Goal: Obtain resource: Download file/media

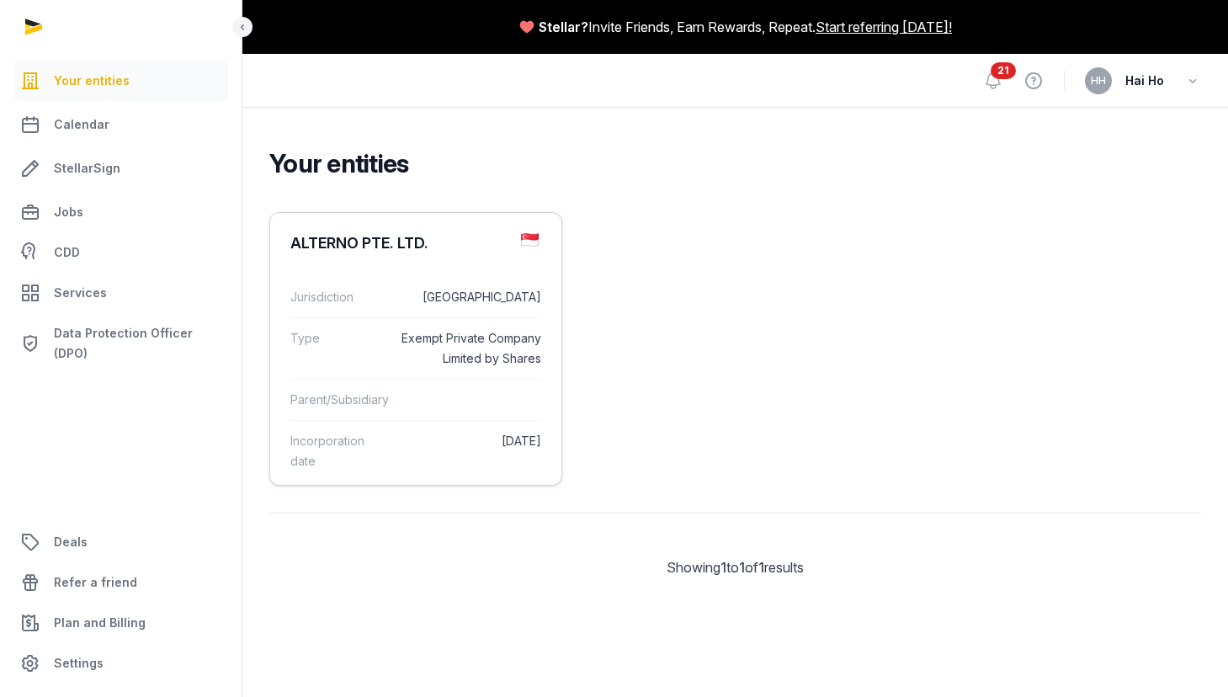
click at [392, 296] on div "Jurisdiction [GEOGRAPHIC_DATA]" at bounding box center [415, 297] width 251 height 40
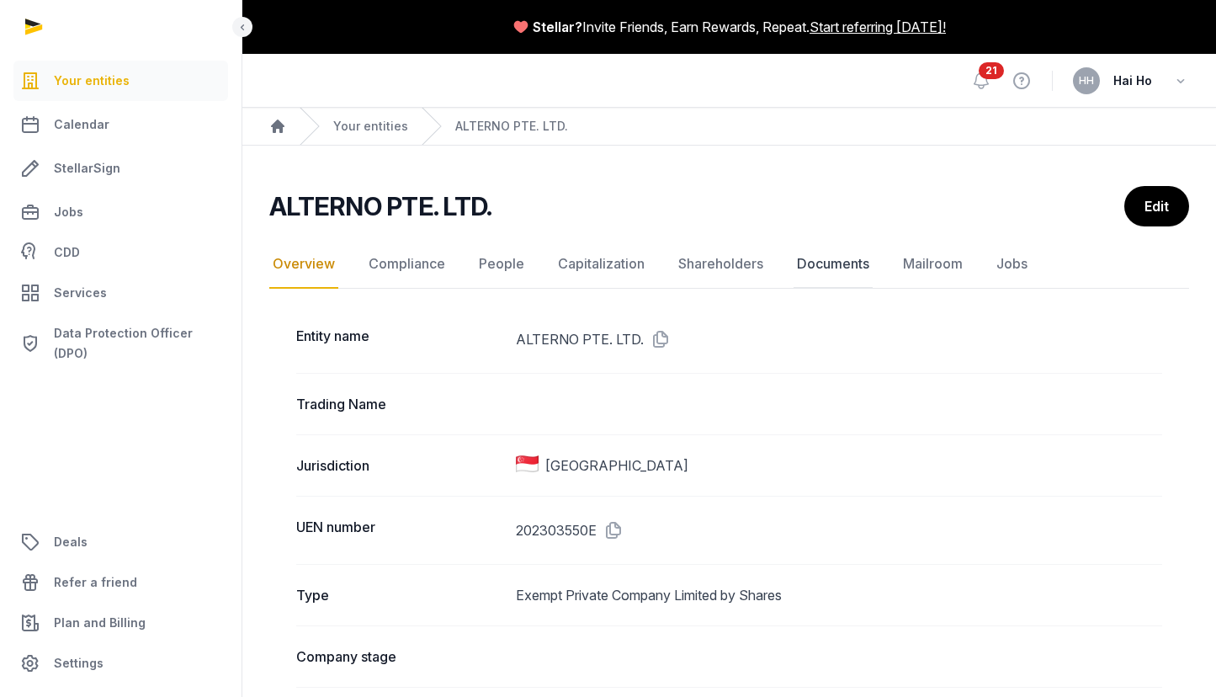
click at [833, 258] on link "Documents" at bounding box center [833, 264] width 79 height 49
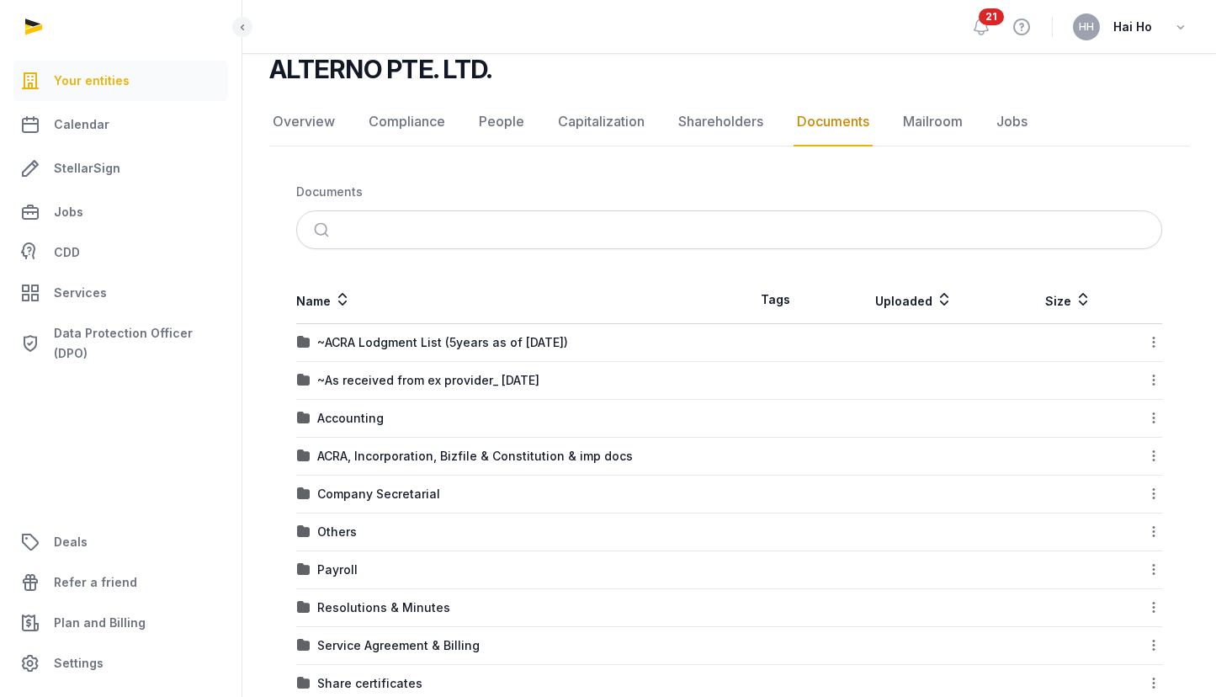
scroll to position [285, 0]
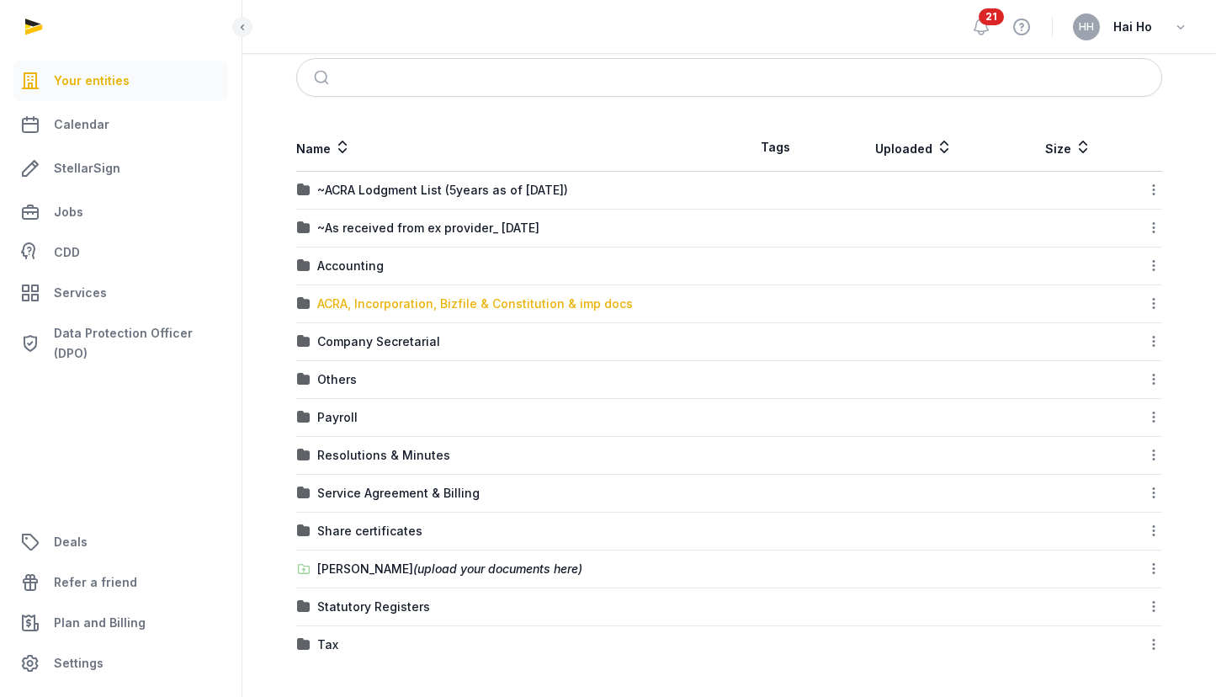
click at [521, 310] on div "ACRA, Incorporation, Bizfile & Constitution & imp docs" at bounding box center [475, 303] width 316 height 17
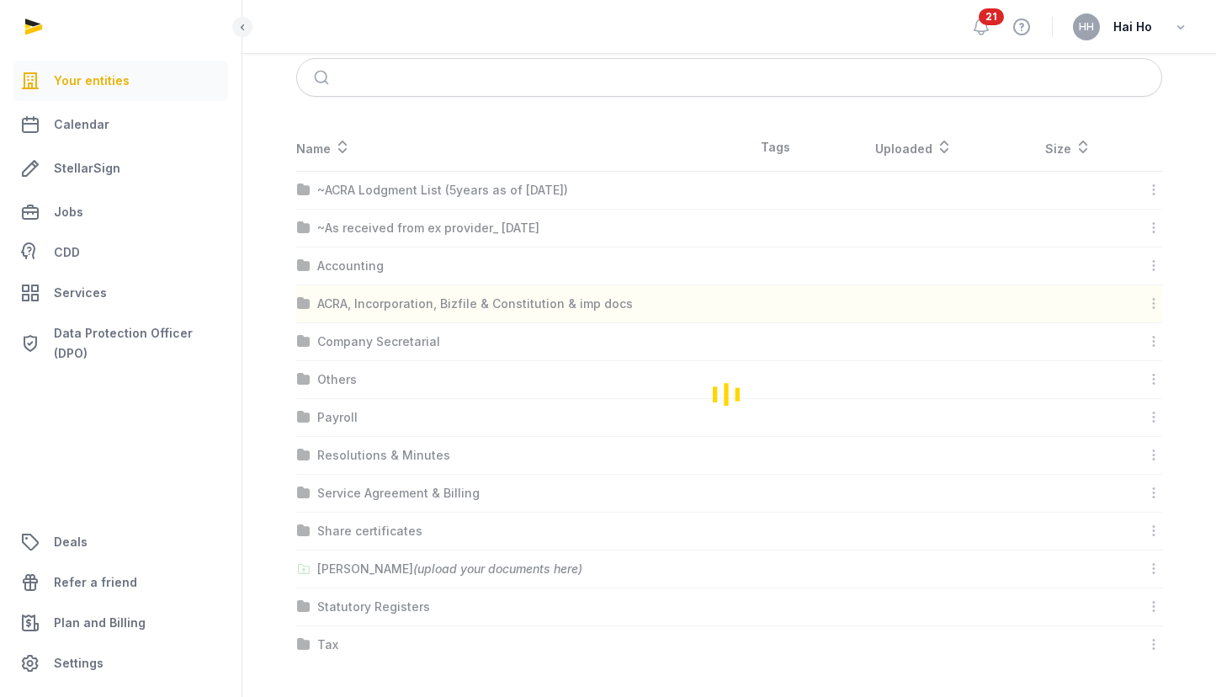
scroll to position [0, 0]
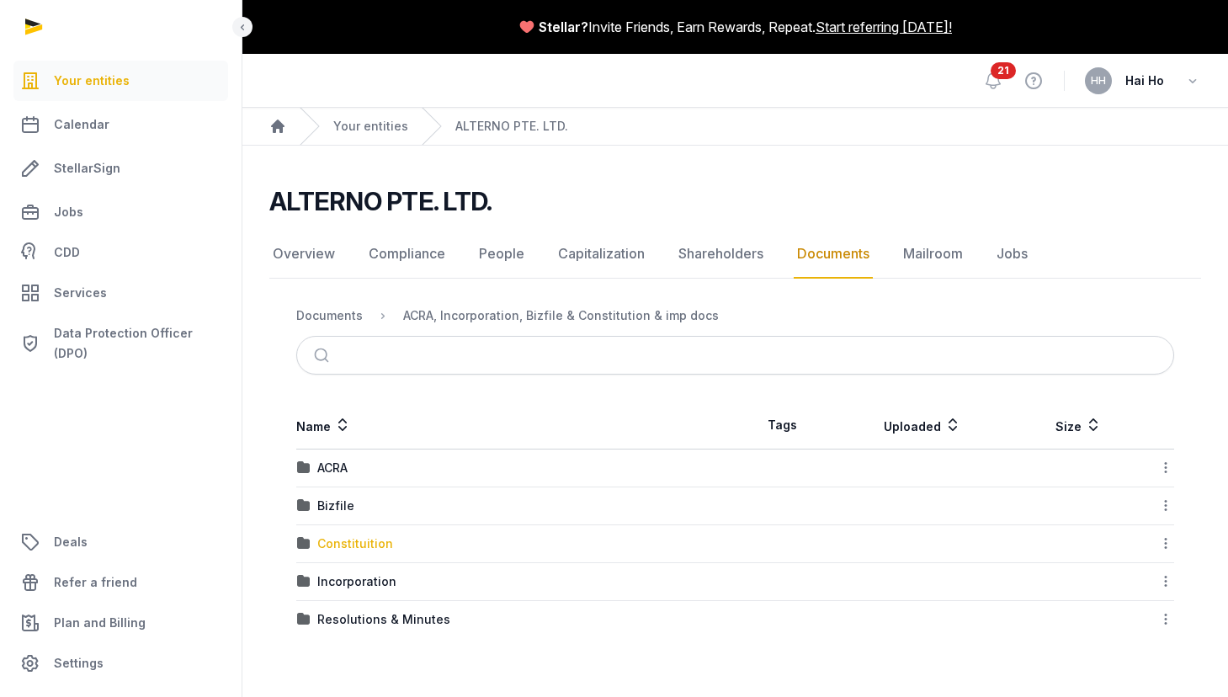
click at [361, 540] on div "Constituition" at bounding box center [355, 543] width 76 height 17
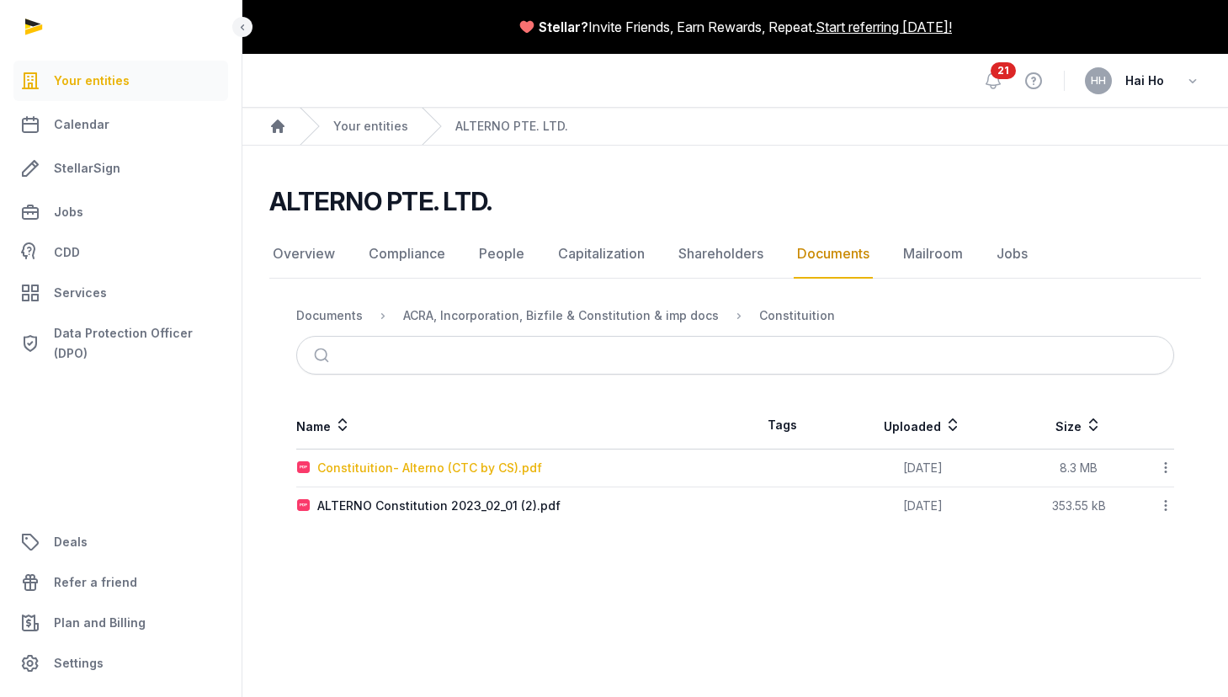
click at [502, 468] on div "Constituition- Alterno (CTC by CS).pdf" at bounding box center [429, 468] width 225 height 17
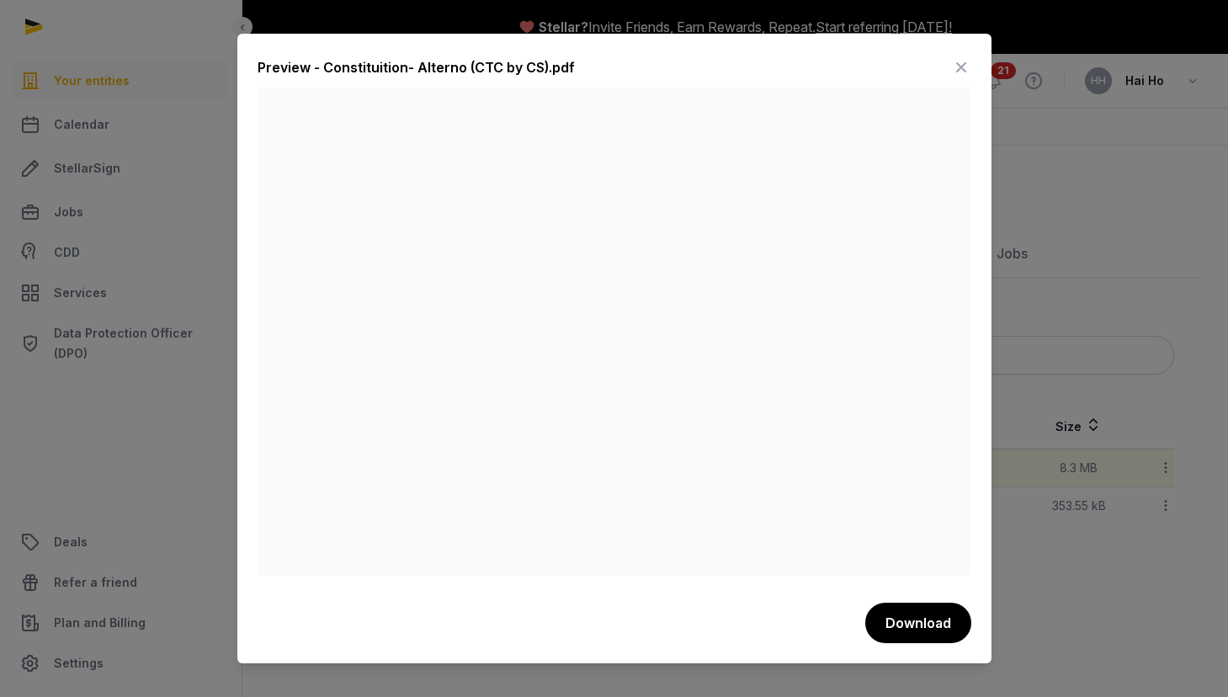
click at [964, 69] on icon at bounding box center [961, 67] width 20 height 27
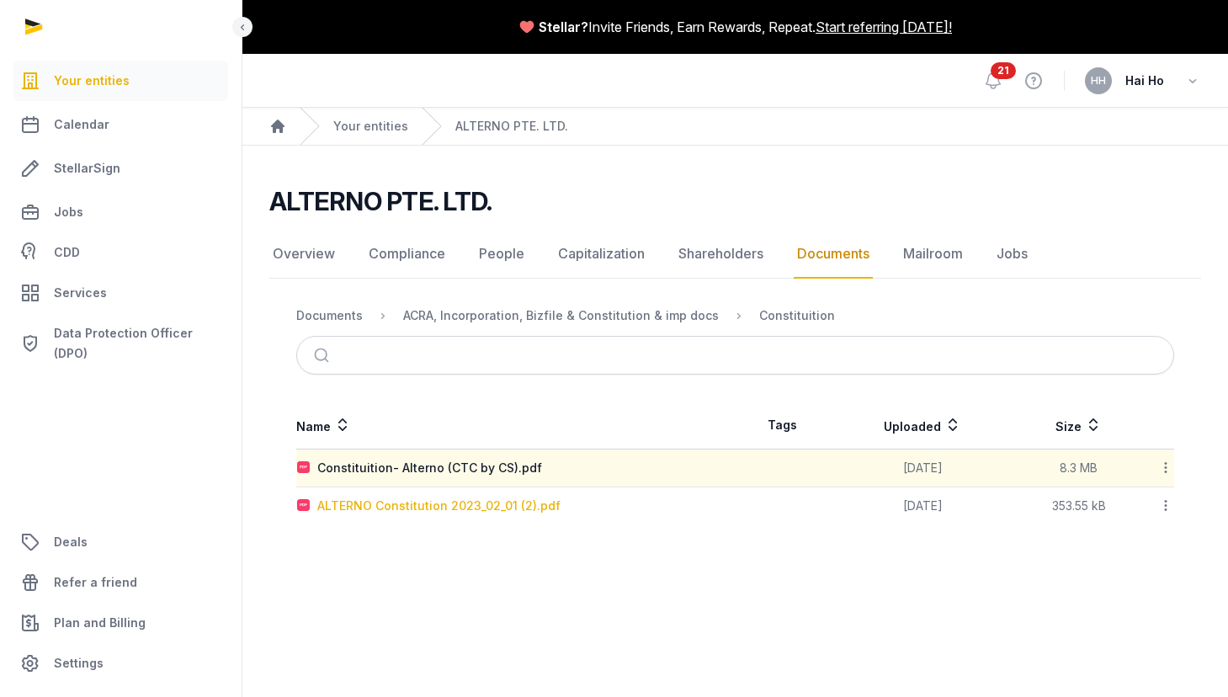
click at [464, 506] on div "ALTERNO Constitution 2023_02_01 (2).pdf" at bounding box center [438, 506] width 243 height 17
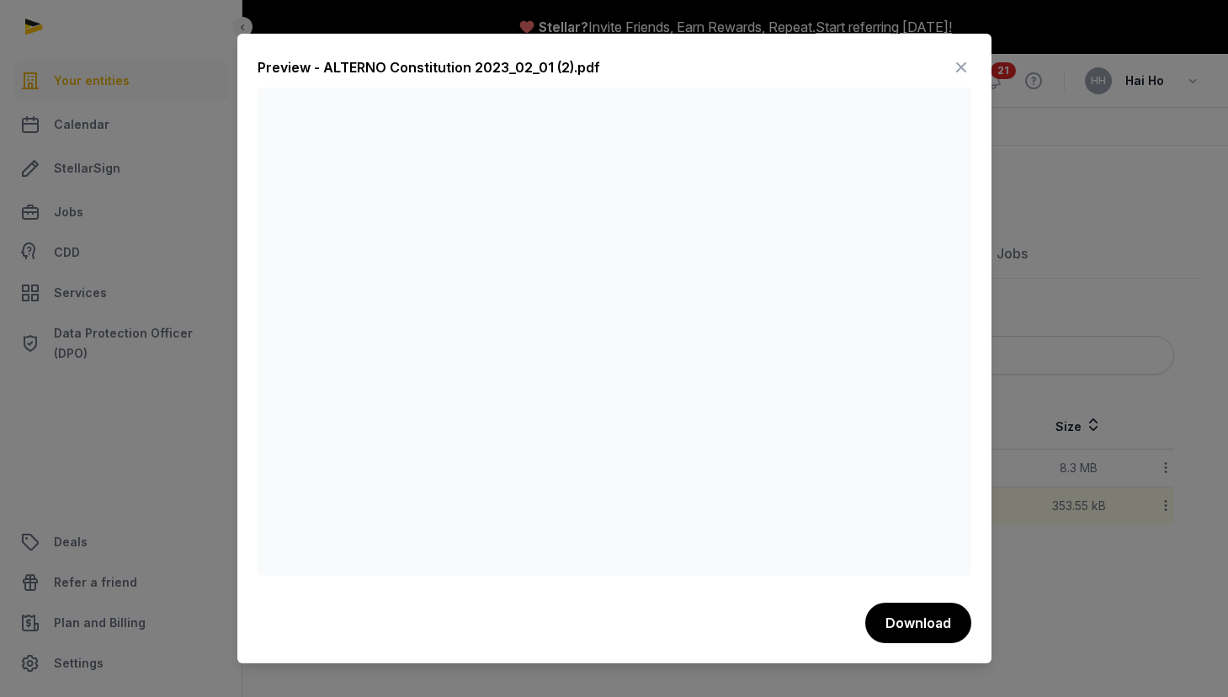
click at [959, 64] on icon at bounding box center [961, 67] width 20 height 27
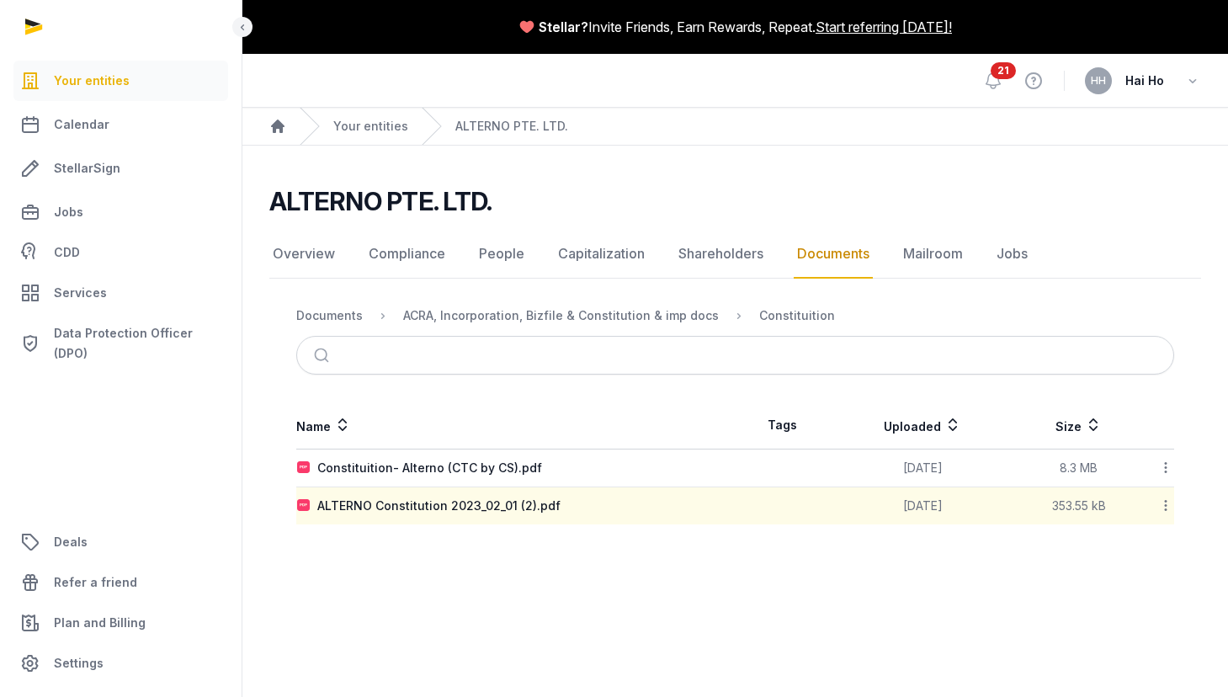
click at [833, 257] on link "Documents" at bounding box center [833, 254] width 79 height 49
click at [643, 314] on div "ACRA, Incorporation, Bizfile & Constitution & imp docs" at bounding box center [561, 315] width 316 height 17
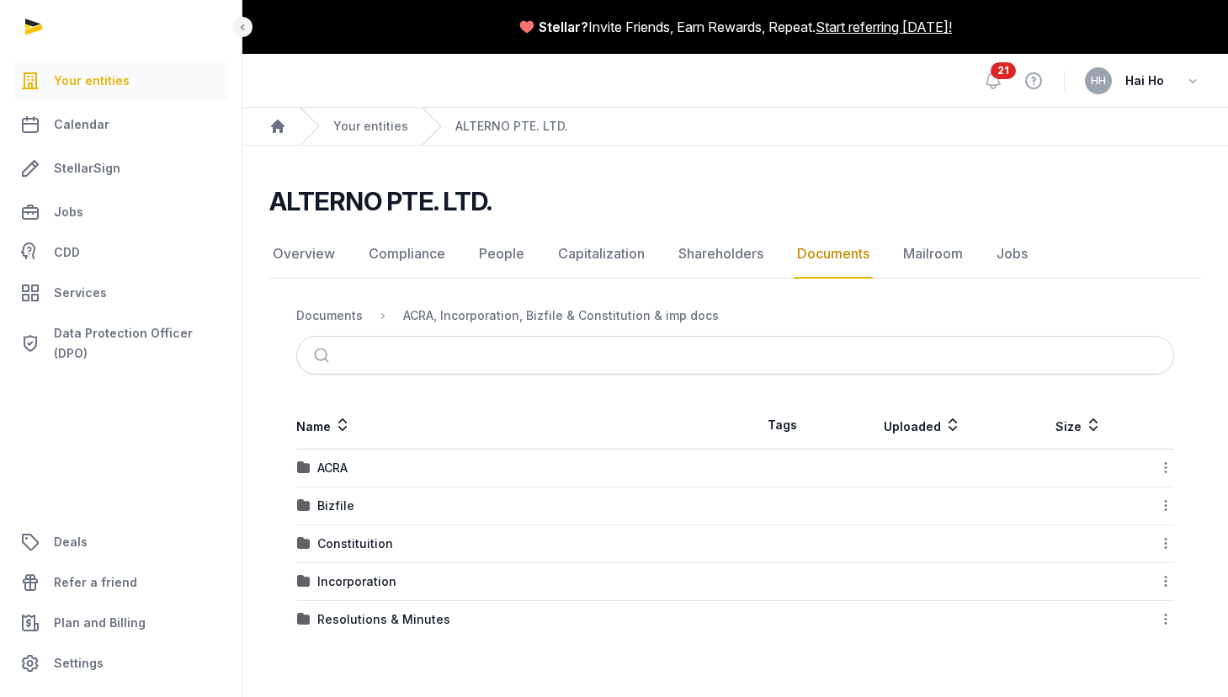
click at [338, 478] on td "ACRA" at bounding box center [515, 469] width 439 height 38
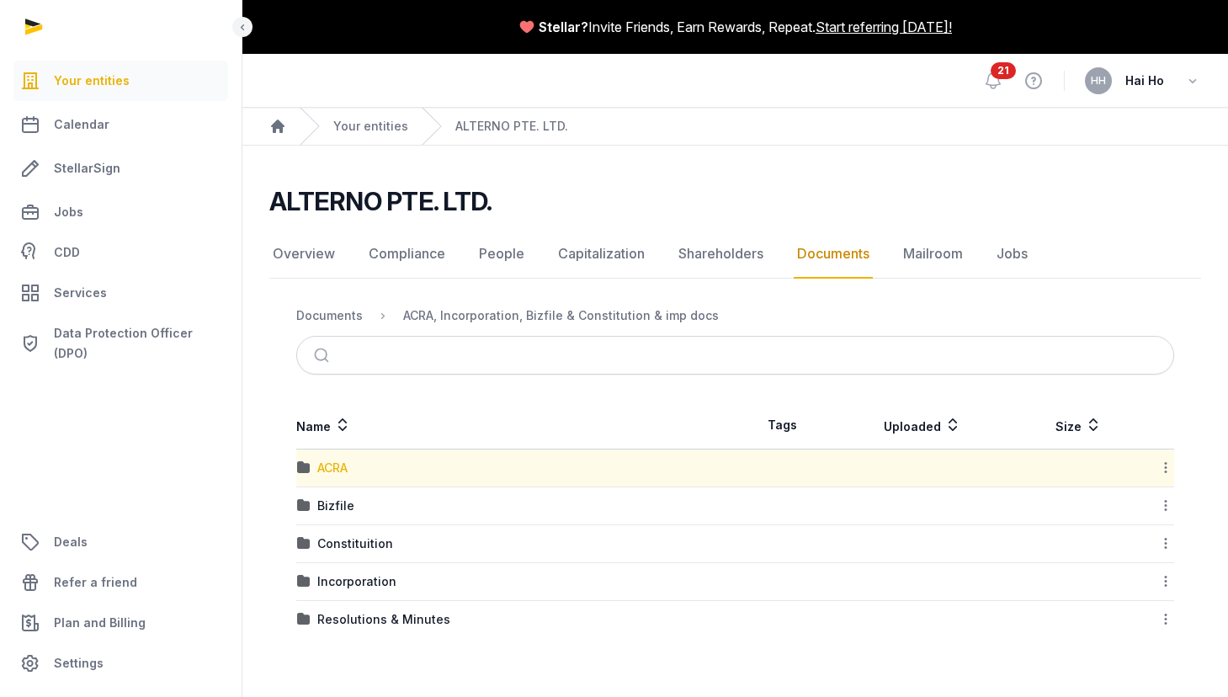
click at [343, 472] on div "ACRA" at bounding box center [332, 468] width 30 height 17
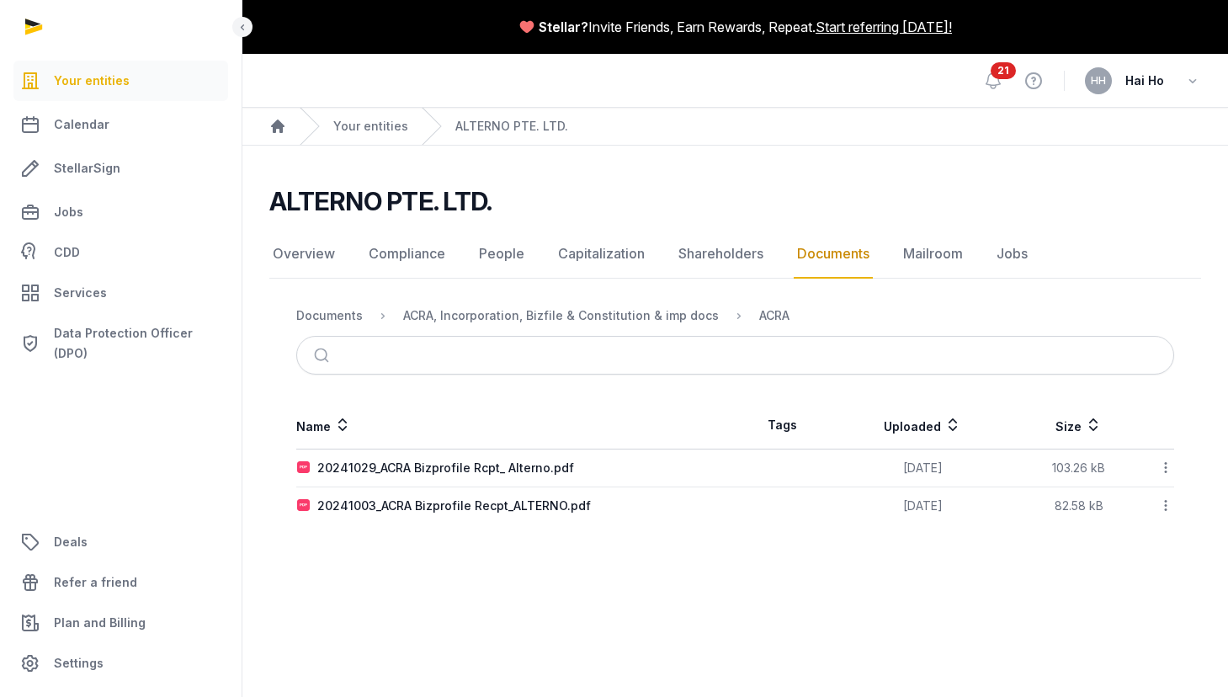
click at [822, 256] on link "Documents" at bounding box center [833, 254] width 79 height 49
click at [332, 320] on div "Documents" at bounding box center [329, 315] width 67 height 17
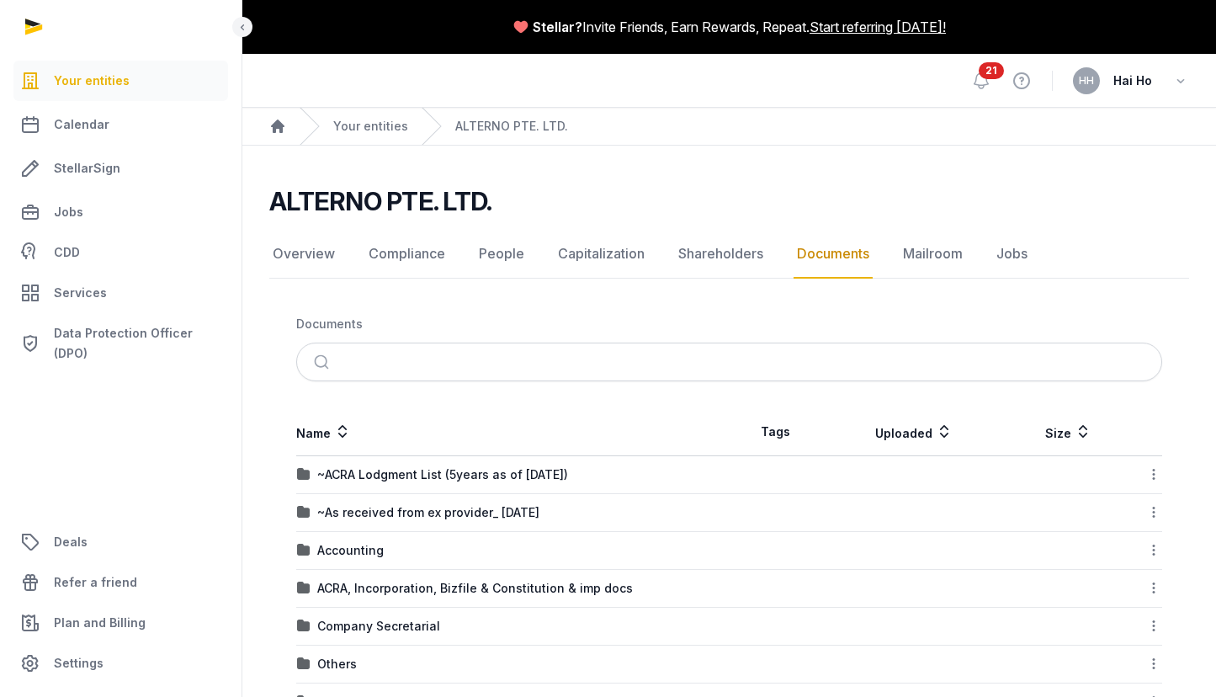
scroll to position [196, 0]
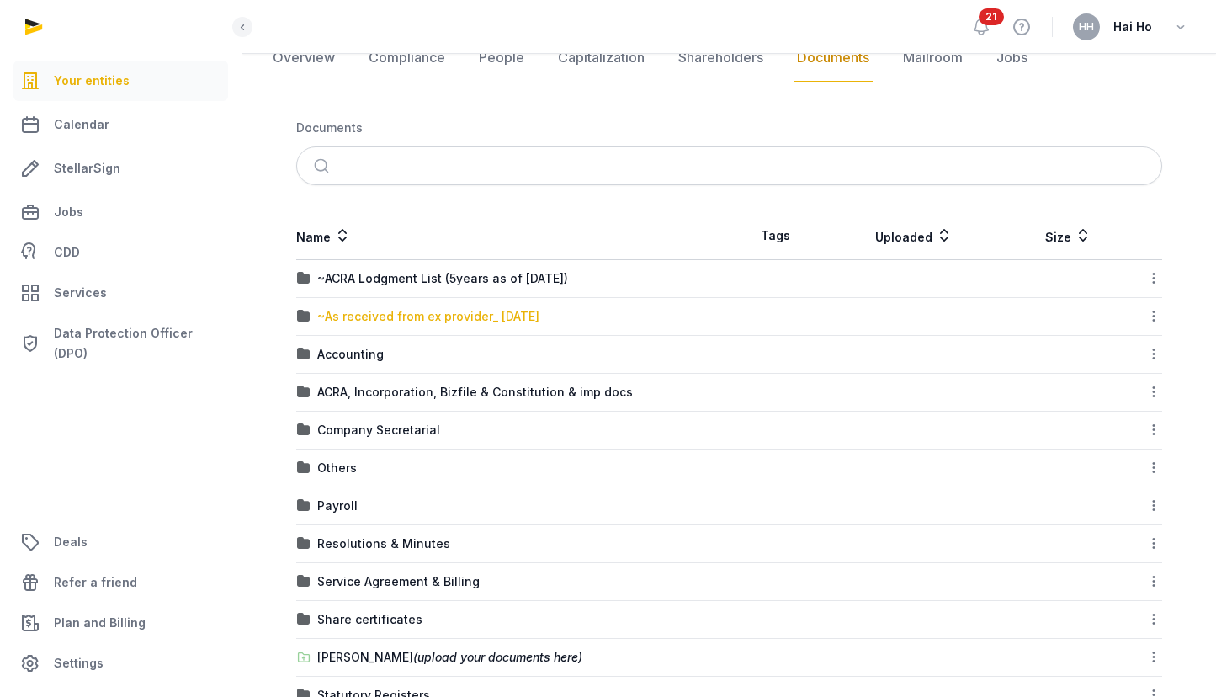
click at [482, 313] on div "~As received from ex provider_ [DATE]" at bounding box center [428, 316] width 222 height 17
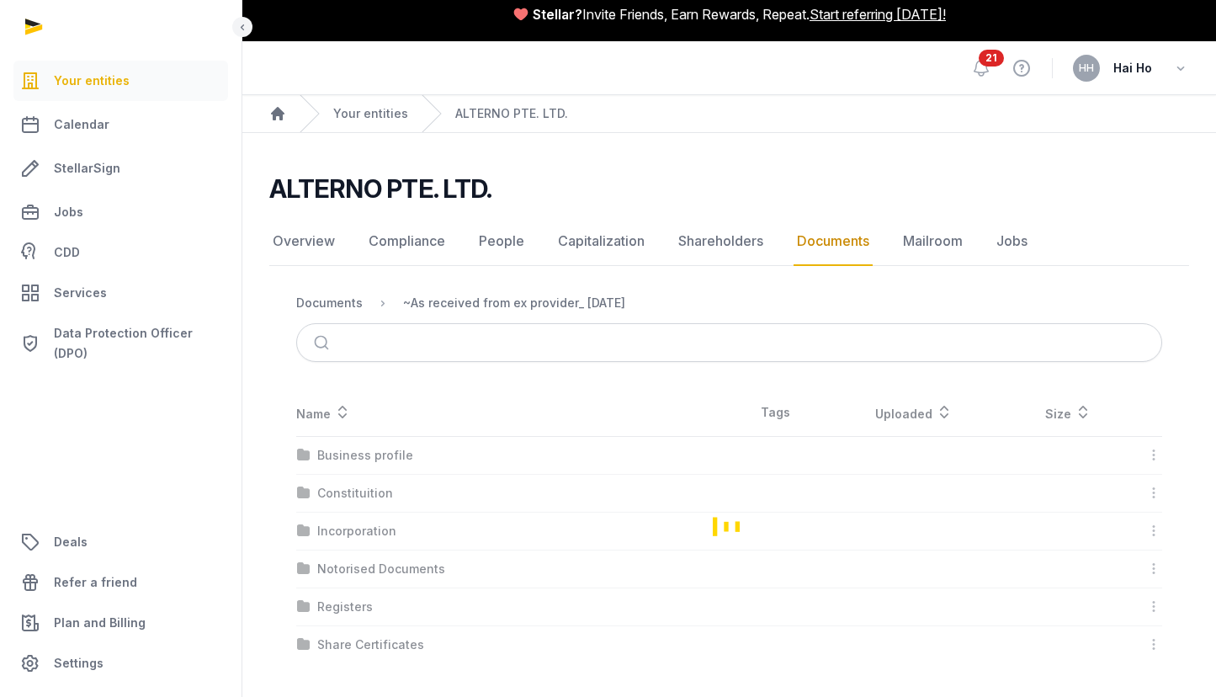
scroll to position [13, 0]
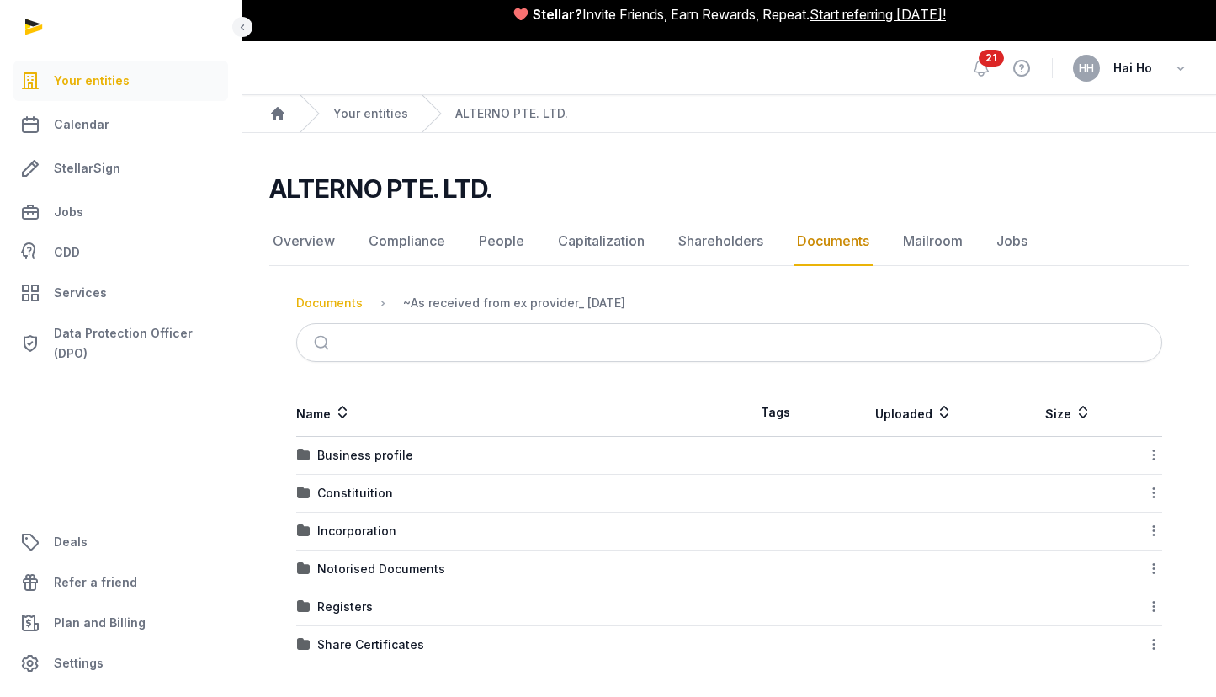
click at [325, 307] on div "Documents" at bounding box center [329, 303] width 67 height 17
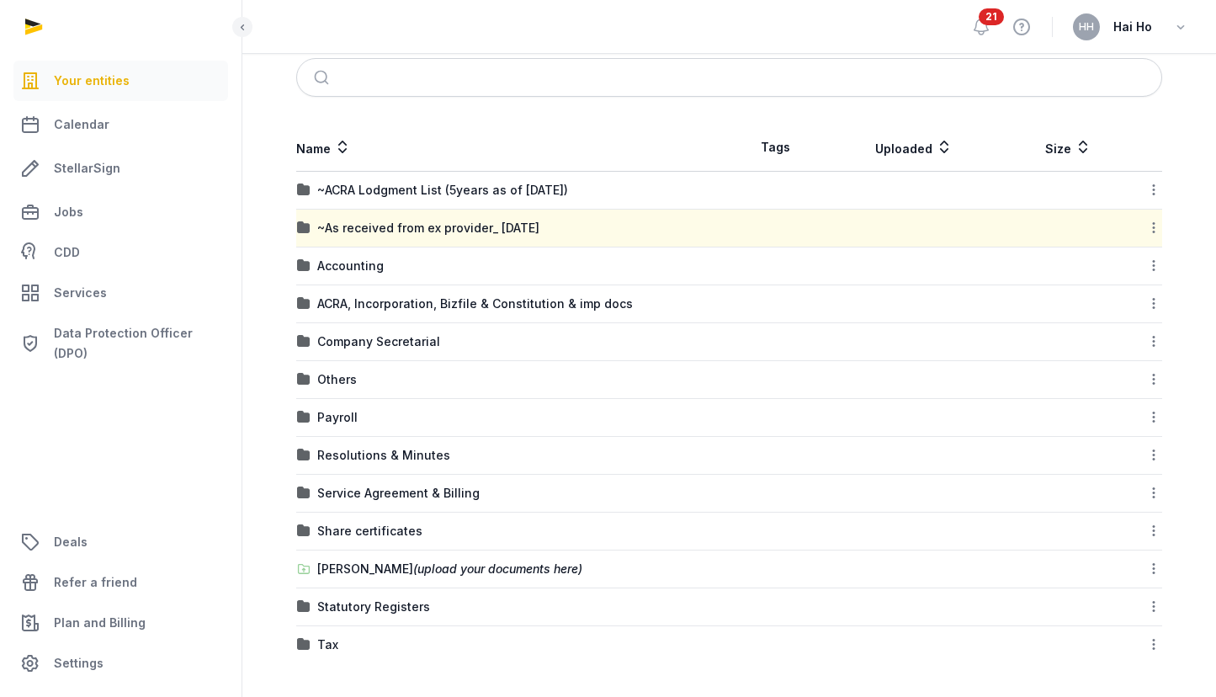
scroll to position [275, 0]
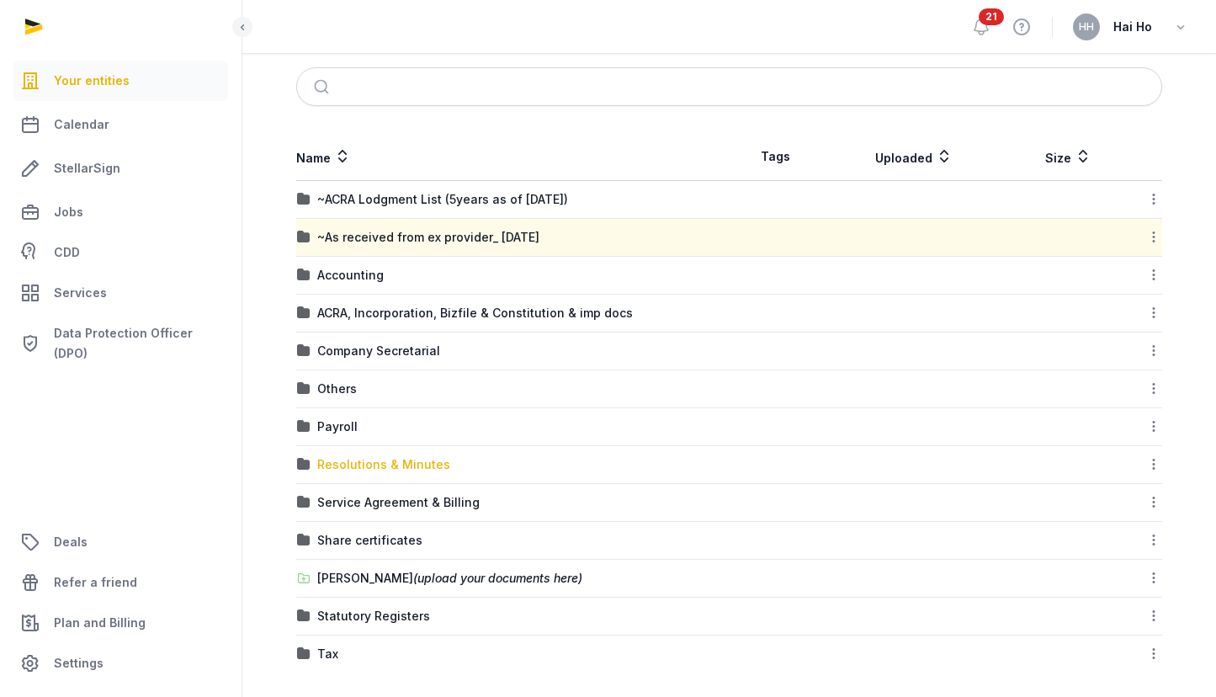
click at [360, 461] on div "Resolutions & Minutes" at bounding box center [383, 464] width 133 height 17
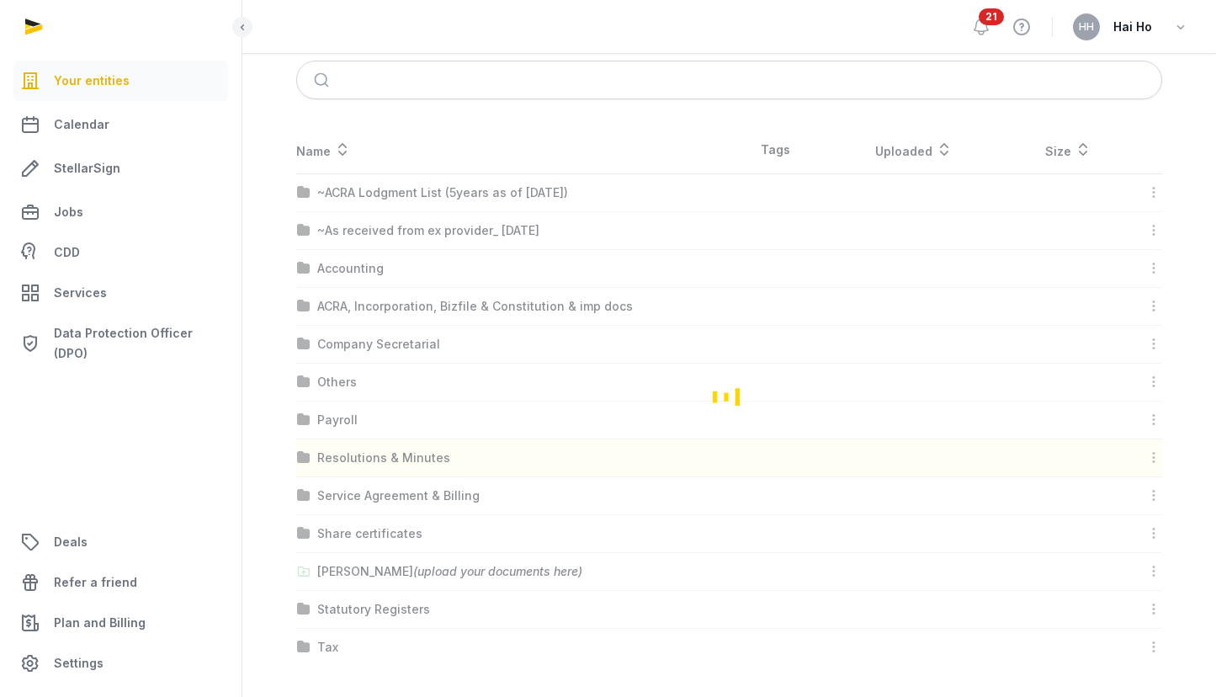
scroll to position [0, 0]
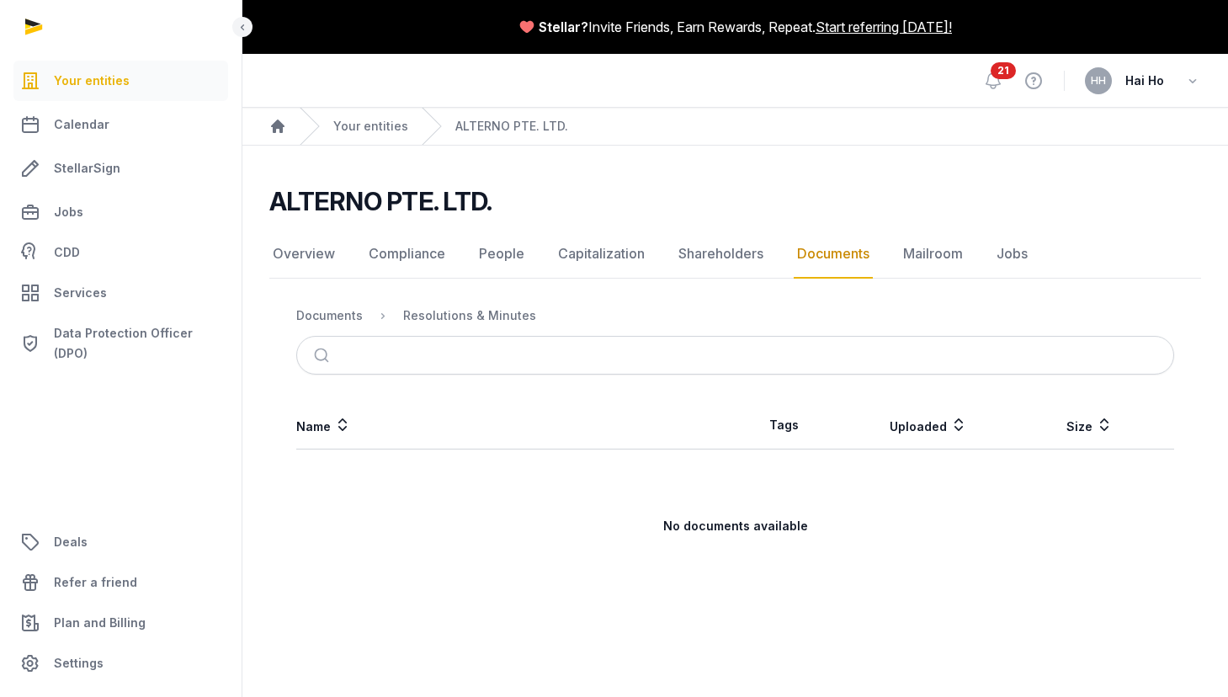
click at [831, 250] on link "Documents" at bounding box center [833, 254] width 79 height 49
click at [304, 320] on div "Documents" at bounding box center [329, 315] width 67 height 17
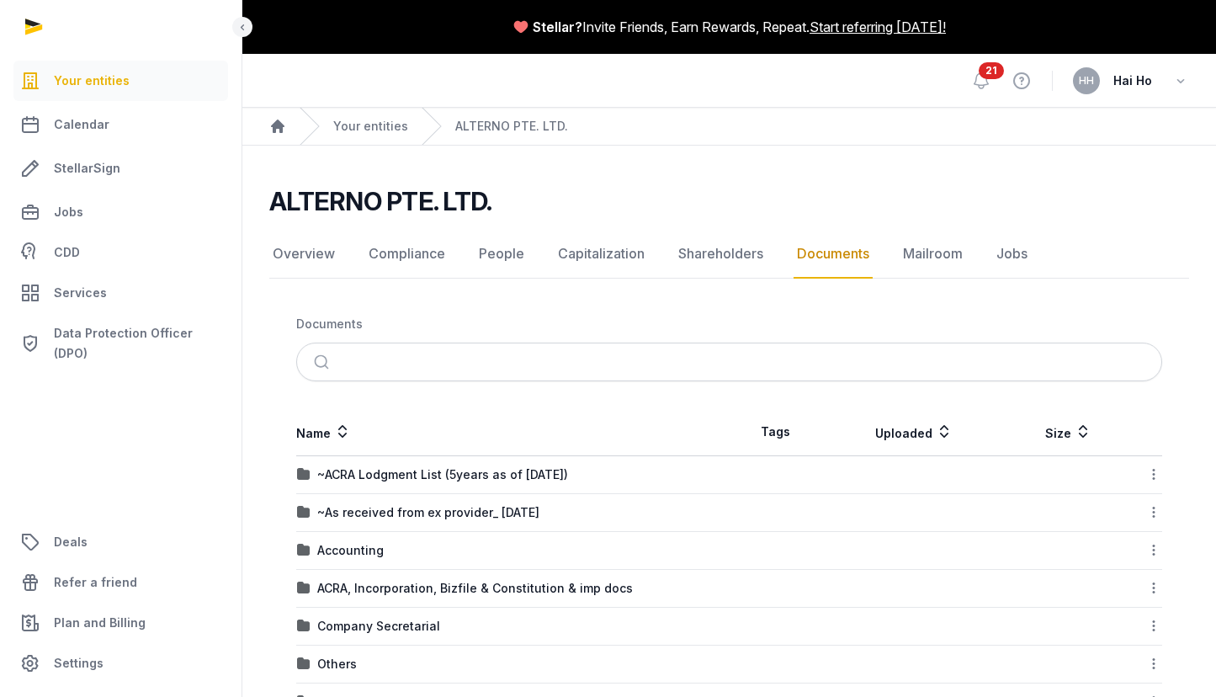
scroll to position [285, 0]
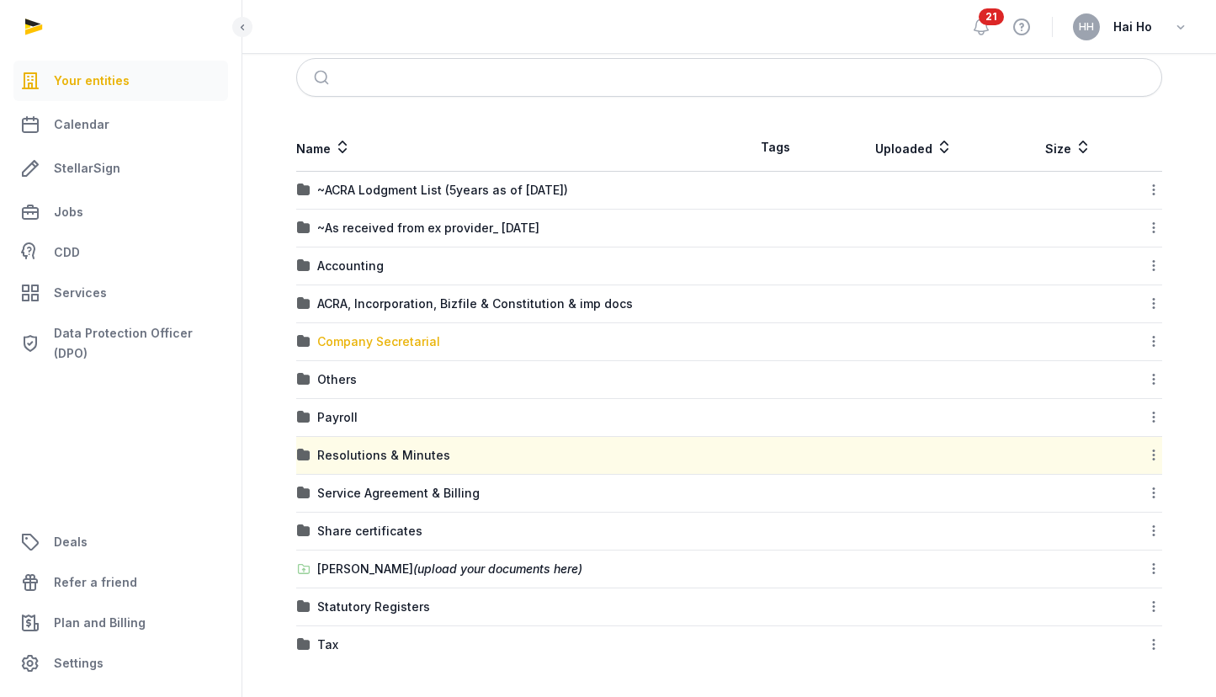
click at [387, 344] on div "Company Secretarial" at bounding box center [378, 341] width 123 height 17
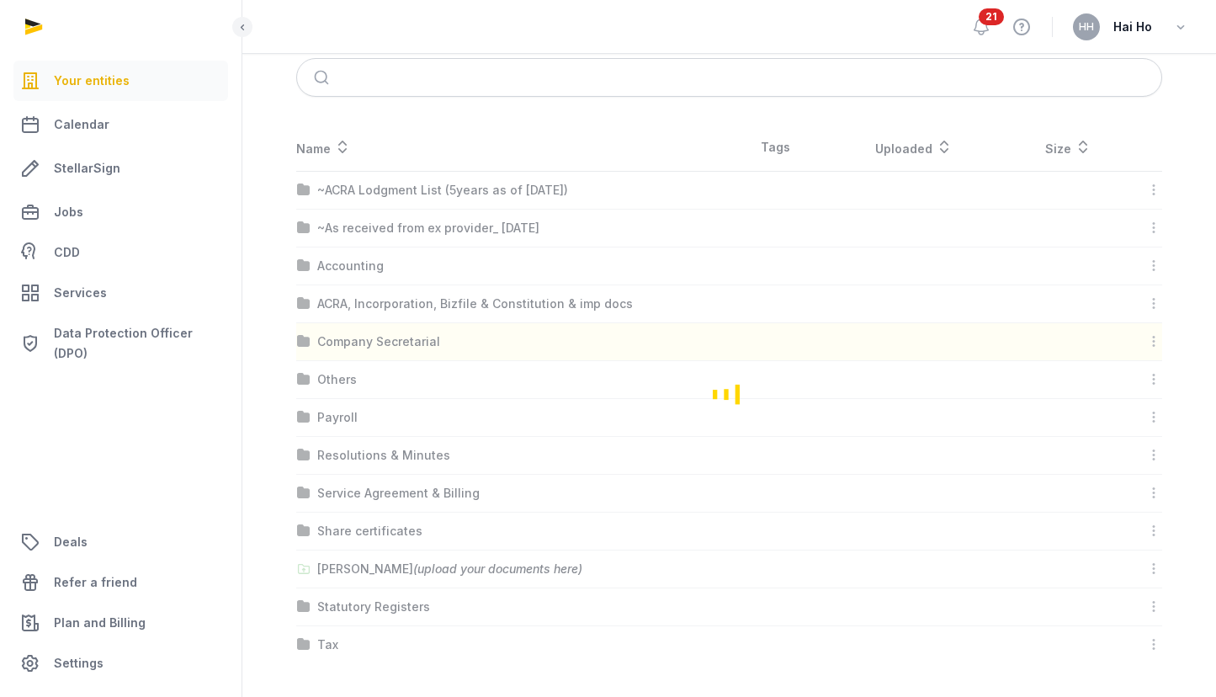
scroll to position [0, 0]
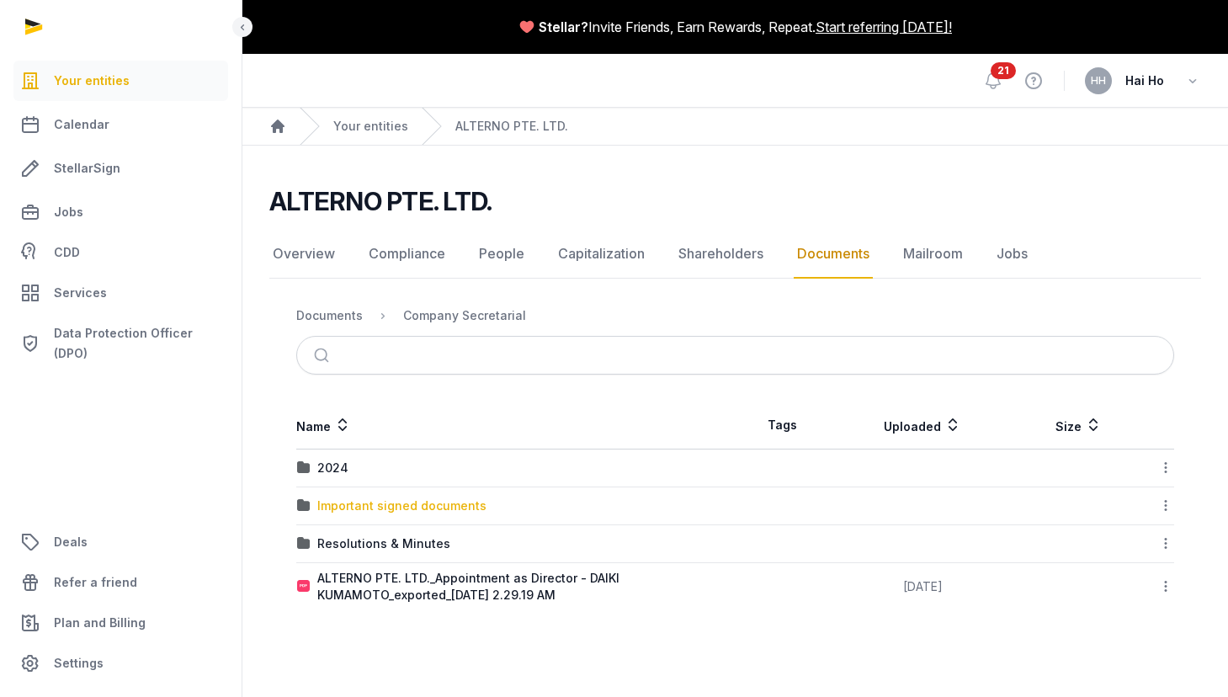
click at [374, 503] on div "Important signed documents" at bounding box center [401, 506] width 169 height 17
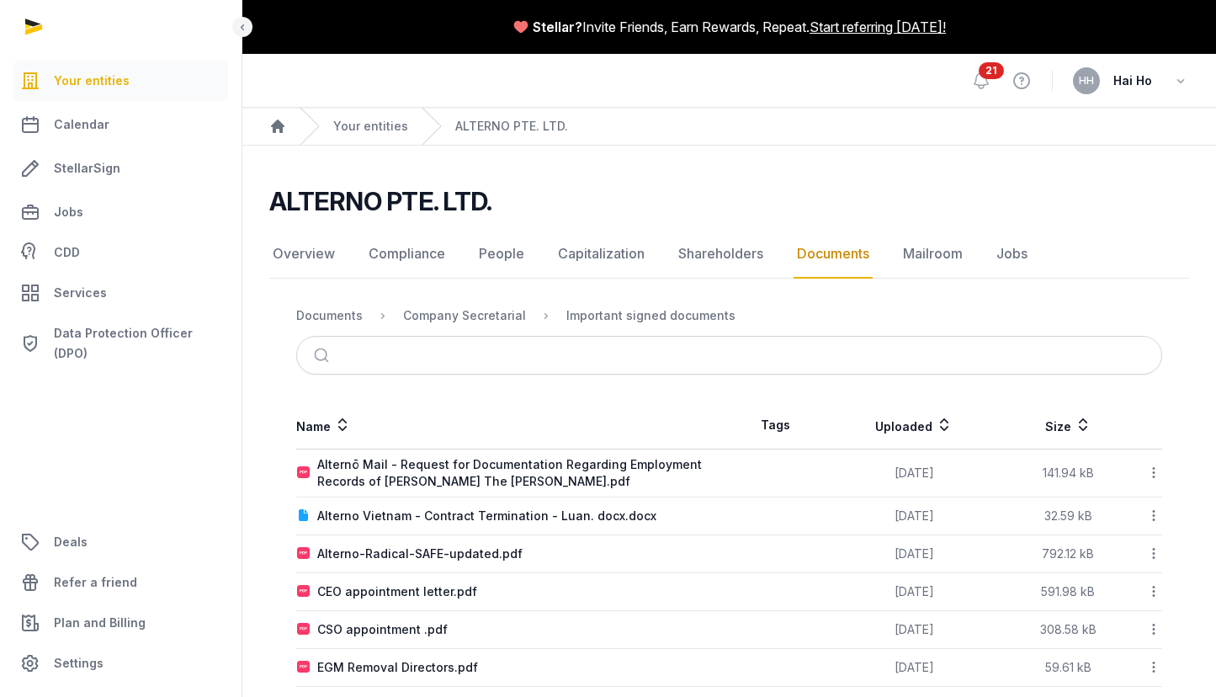
scroll to position [164, 0]
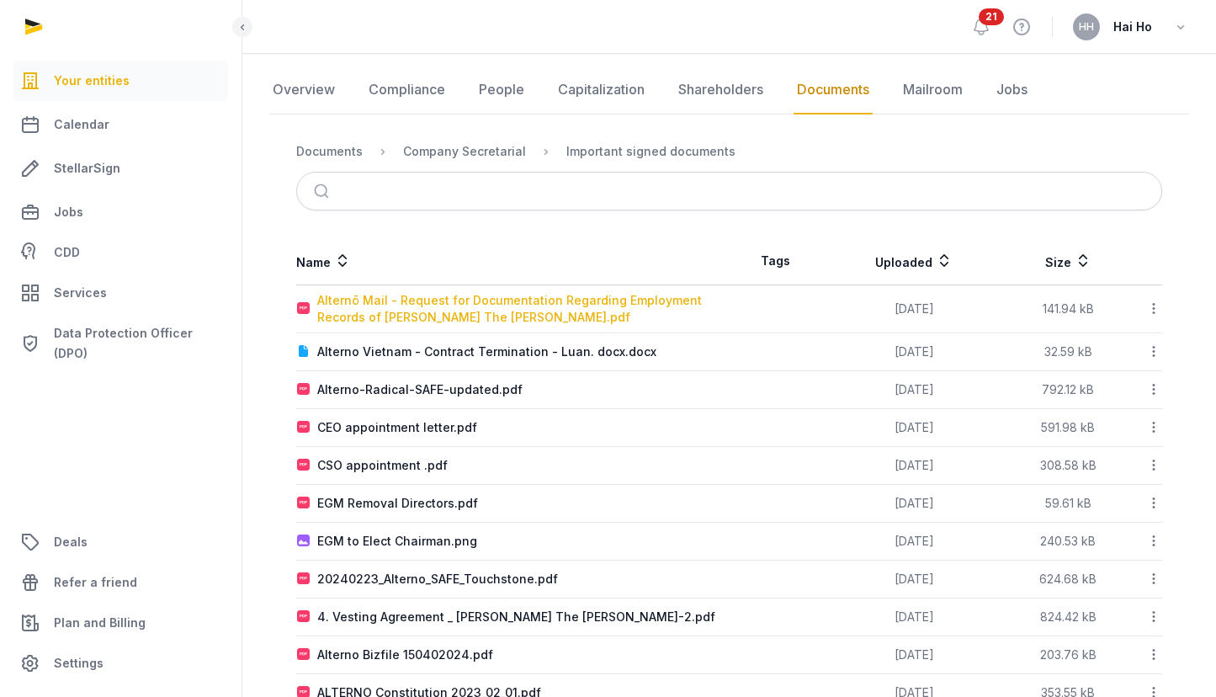
click at [520, 307] on div "Alternō Mail - Request for Documentation Regarding Employment Records of [PERS…" at bounding box center [523, 309] width 412 height 34
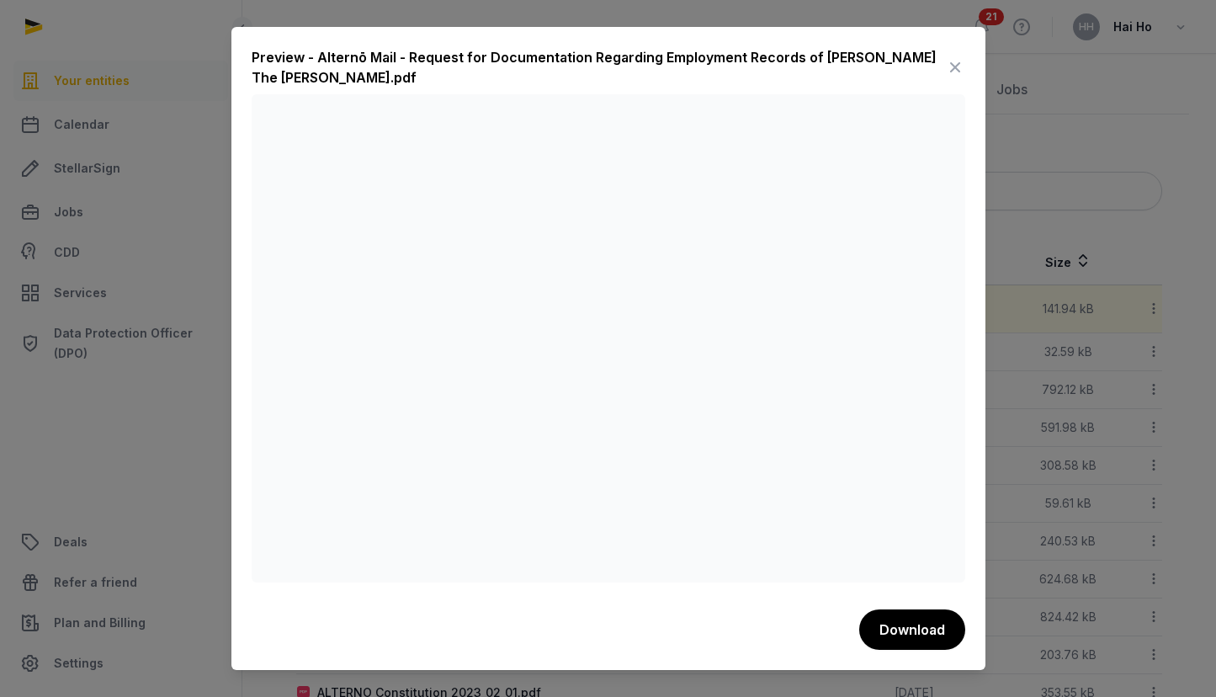
click at [953, 60] on icon at bounding box center [955, 67] width 20 height 27
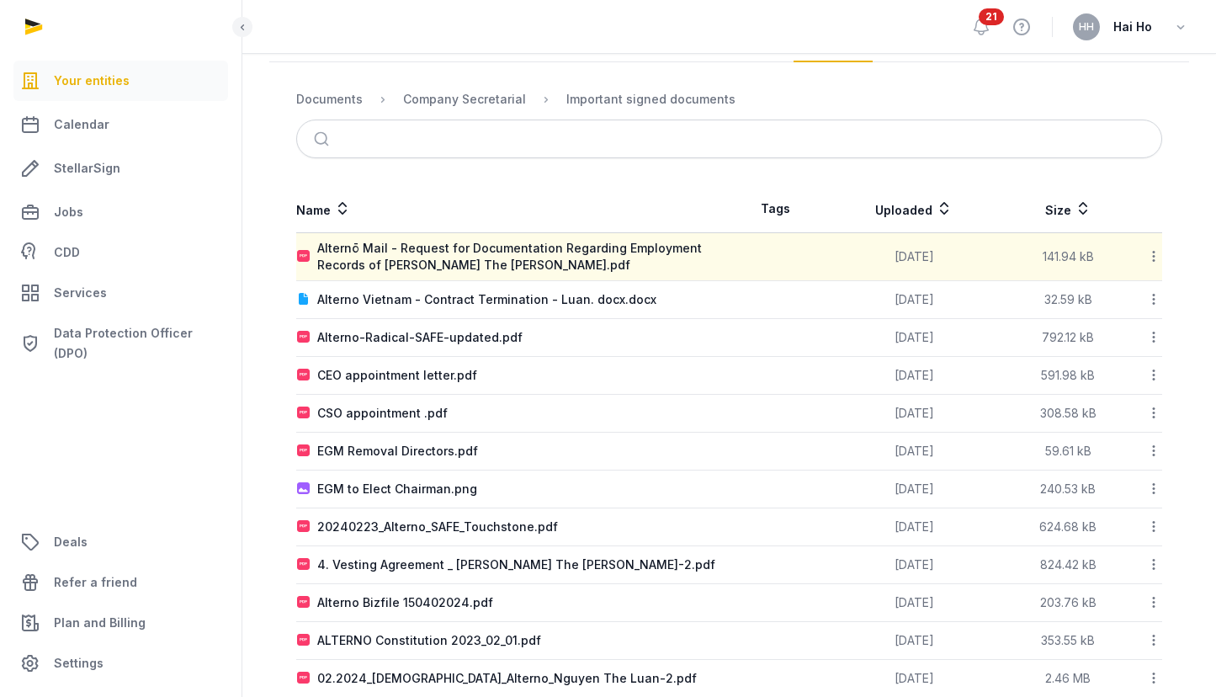
scroll to position [250, 0]
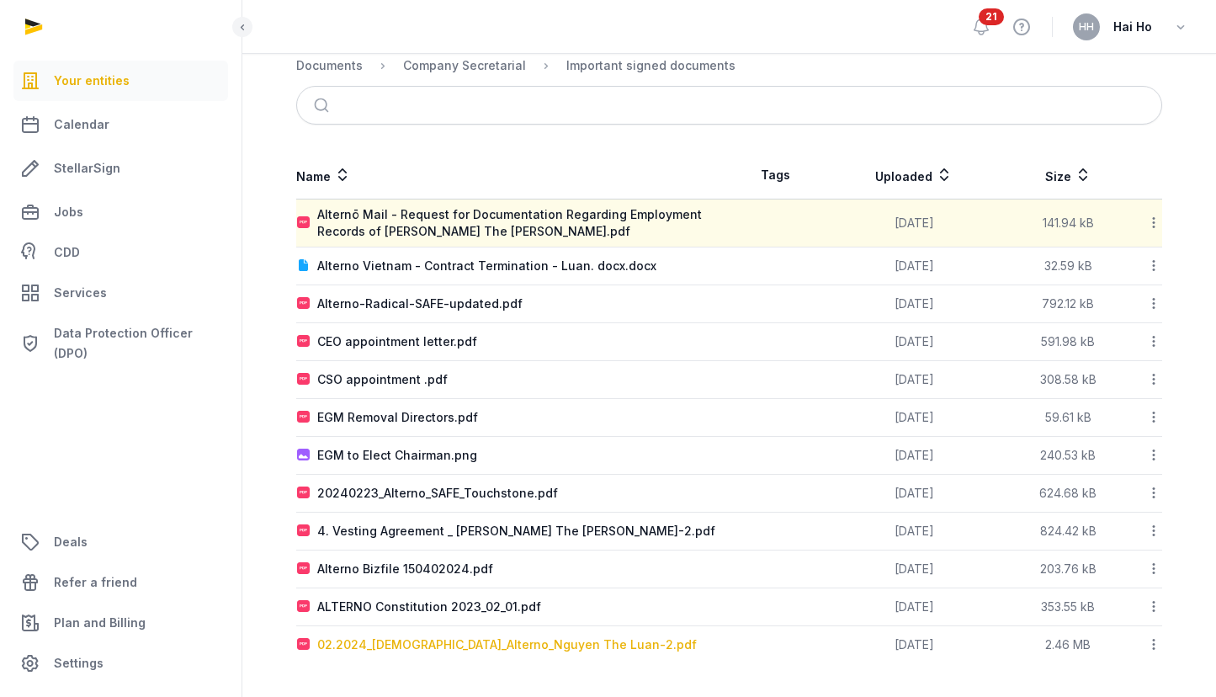
click at [532, 641] on div "02.2024_[DEMOGRAPHIC_DATA]_Alterno_Nguyen The Luan-2.pdf" at bounding box center [507, 644] width 380 height 17
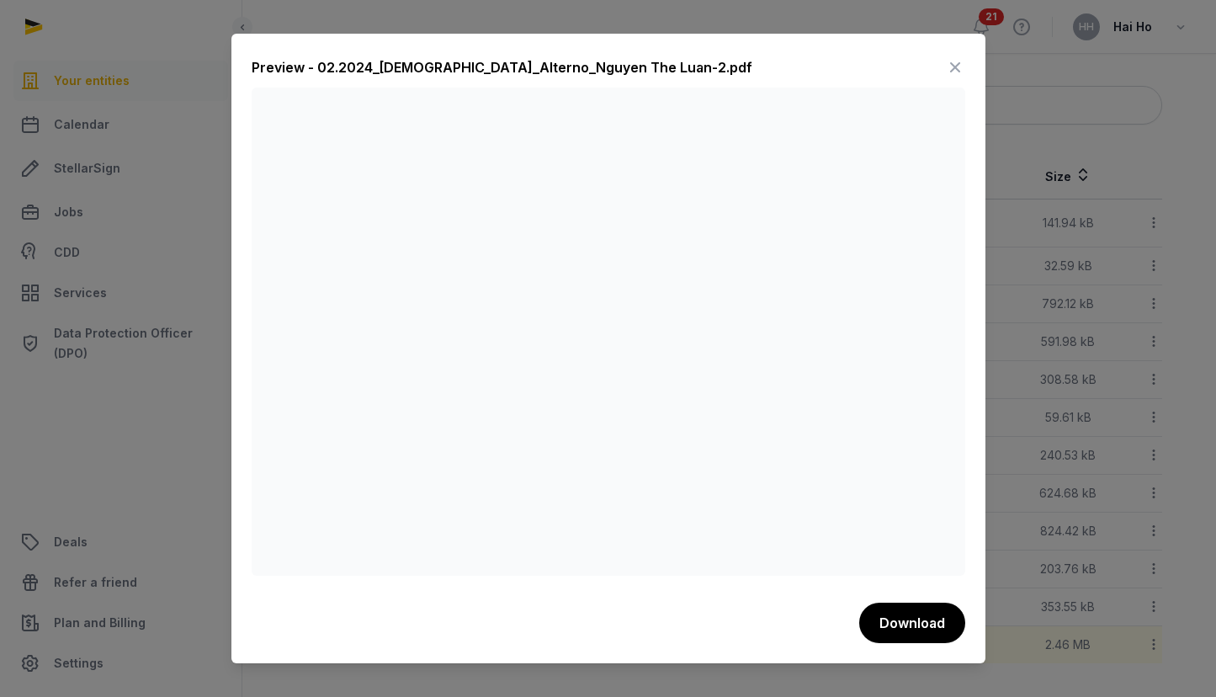
click at [953, 66] on icon at bounding box center [955, 67] width 20 height 27
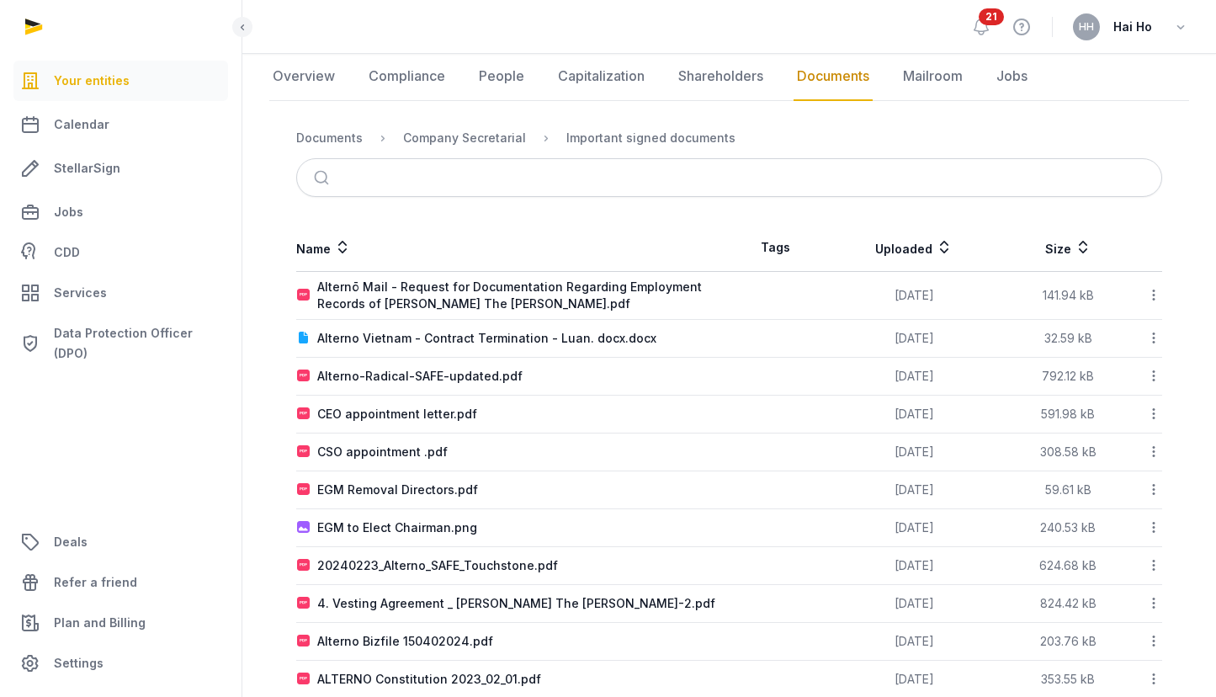
scroll to position [227, 0]
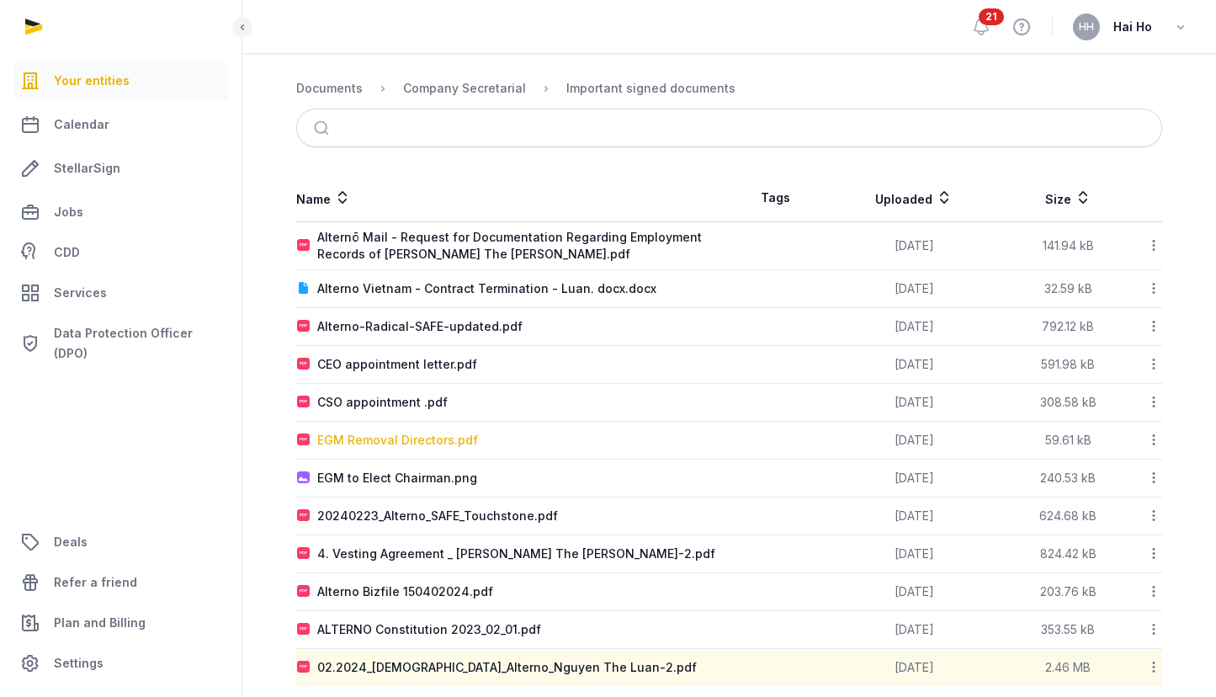
click at [434, 443] on div "EGM Removal Directors.pdf" at bounding box center [397, 440] width 161 height 17
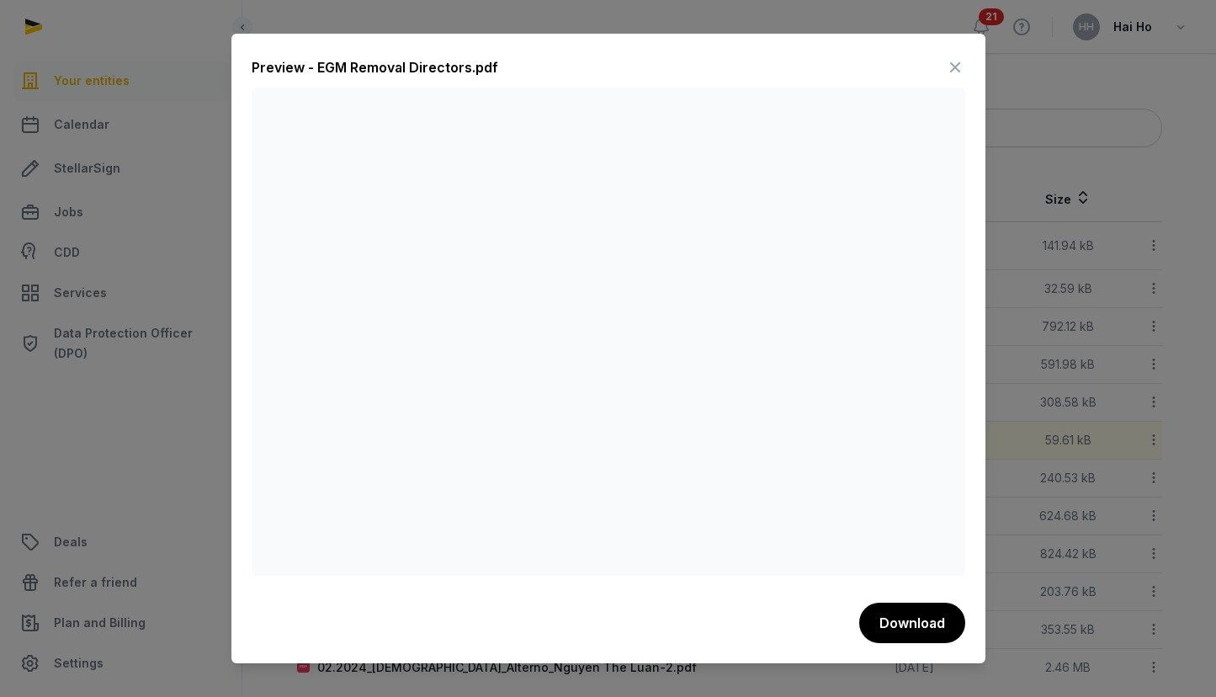
click at [951, 65] on icon at bounding box center [955, 67] width 20 height 27
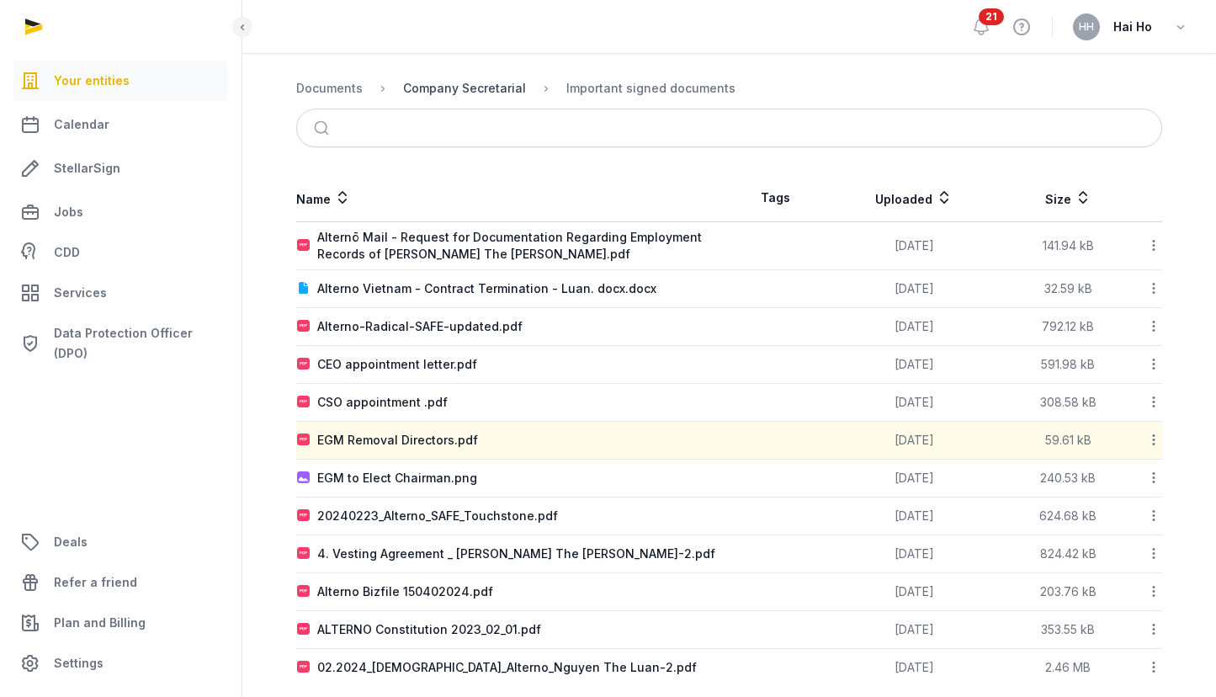
click at [490, 88] on div "Company Secretarial" at bounding box center [464, 88] width 123 height 17
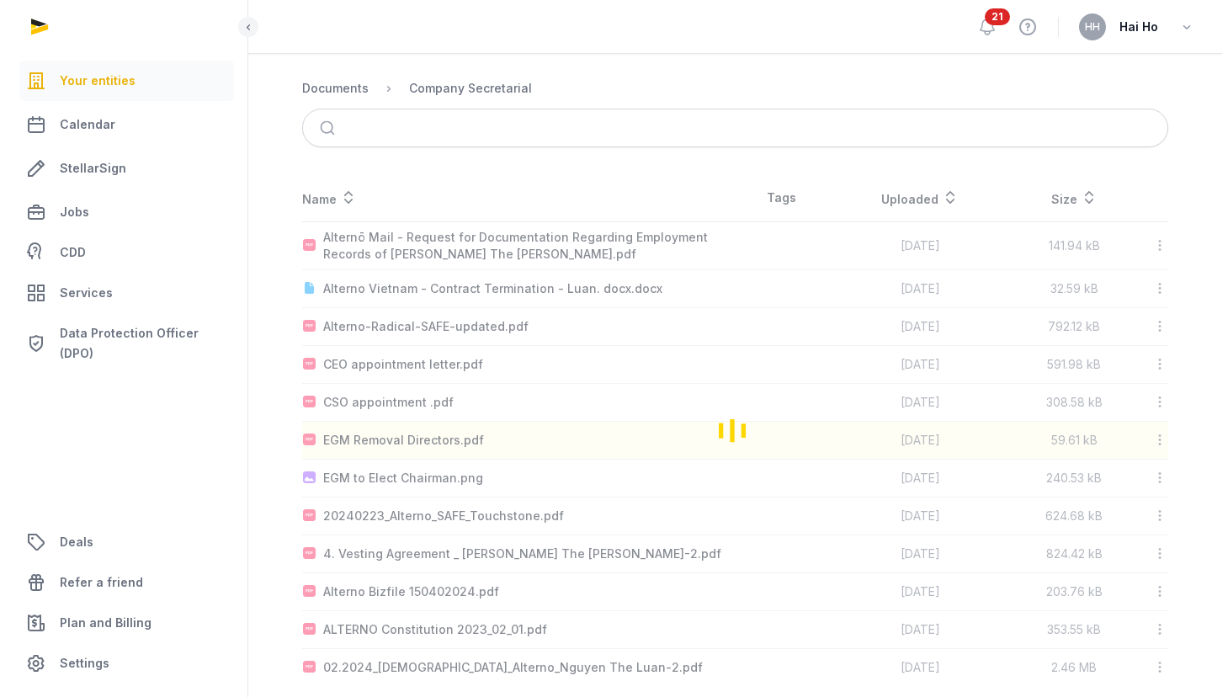
scroll to position [0, 0]
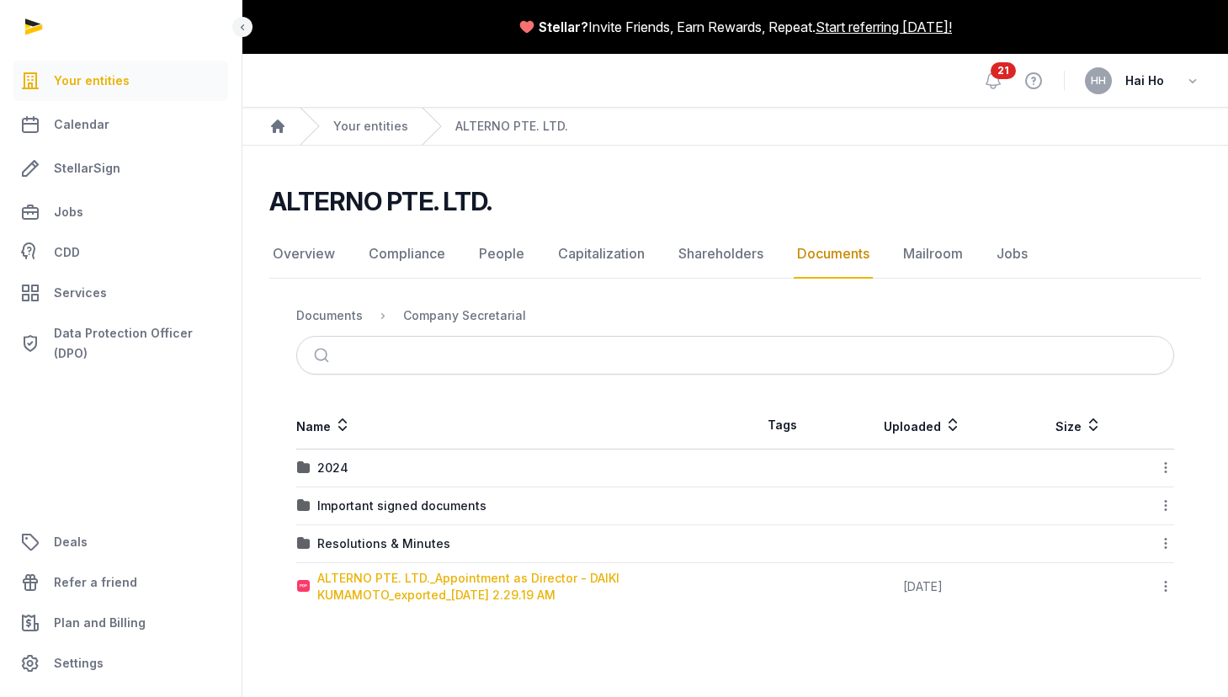
click at [405, 583] on div "ALTERNO PTE. LTD._Appointment as Director - DAIKI KUMAMOTO_exported_[DATE] 2.29…" at bounding box center [526, 587] width 418 height 34
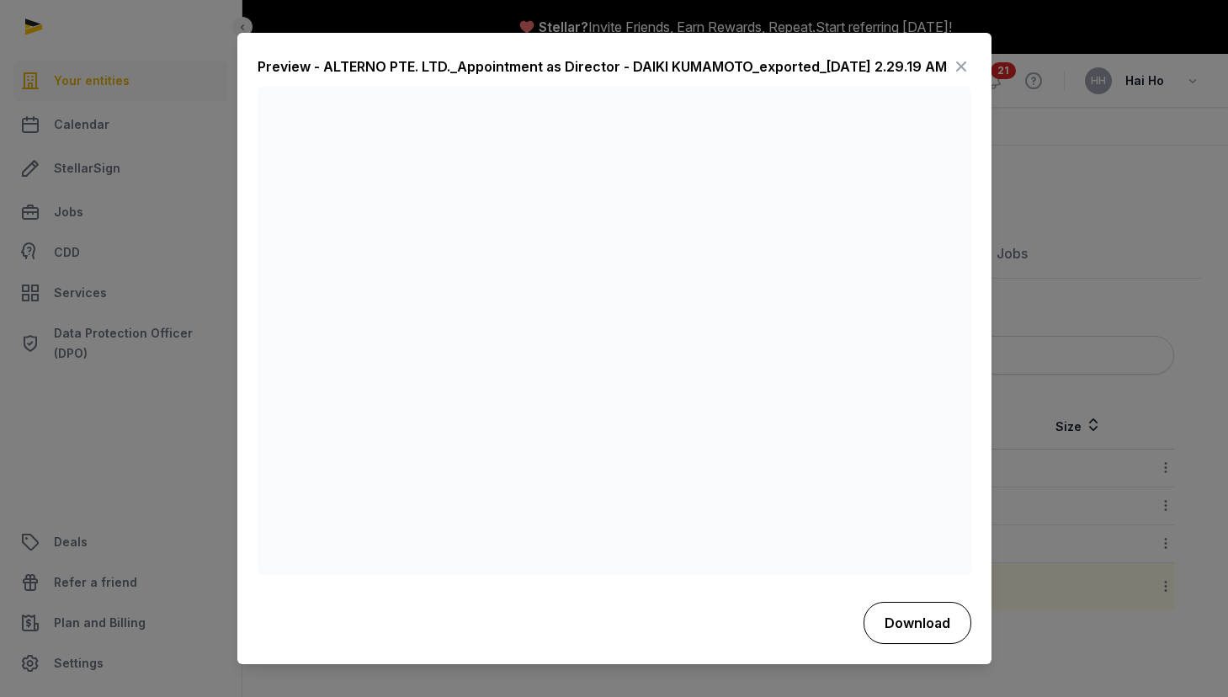
click at [904, 615] on button "Download" at bounding box center [918, 623] width 108 height 42
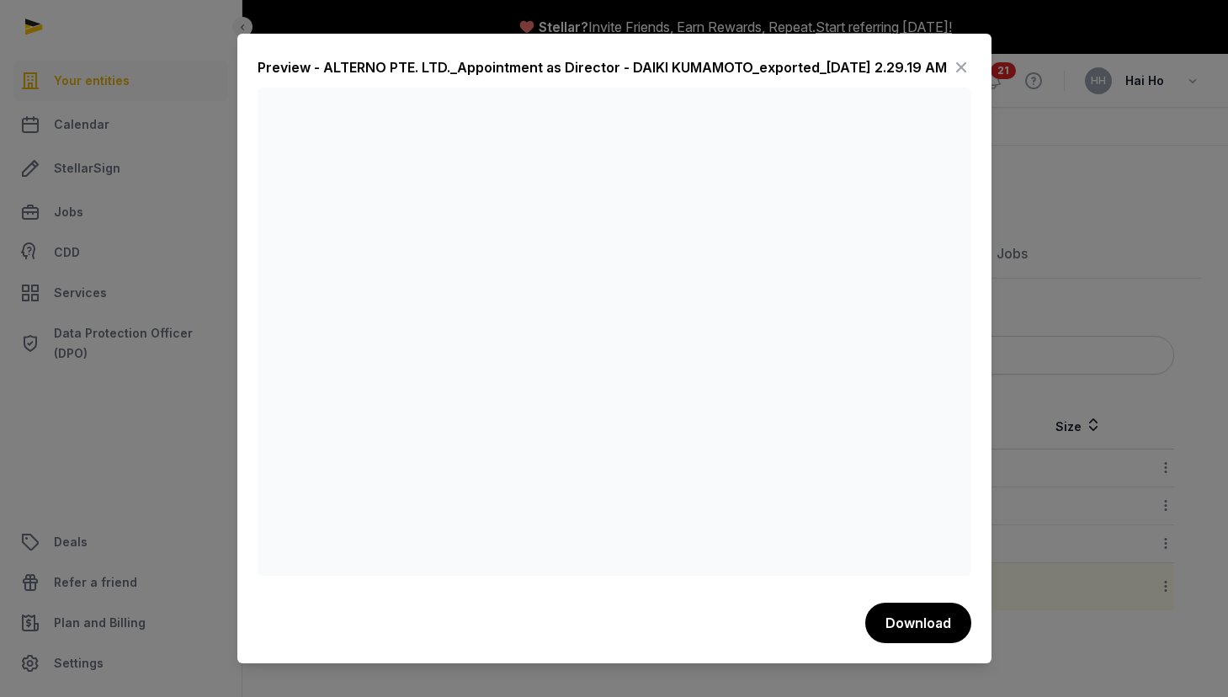
click at [1073, 248] on div at bounding box center [614, 348] width 1228 height 697
click at [963, 62] on icon at bounding box center [961, 67] width 20 height 27
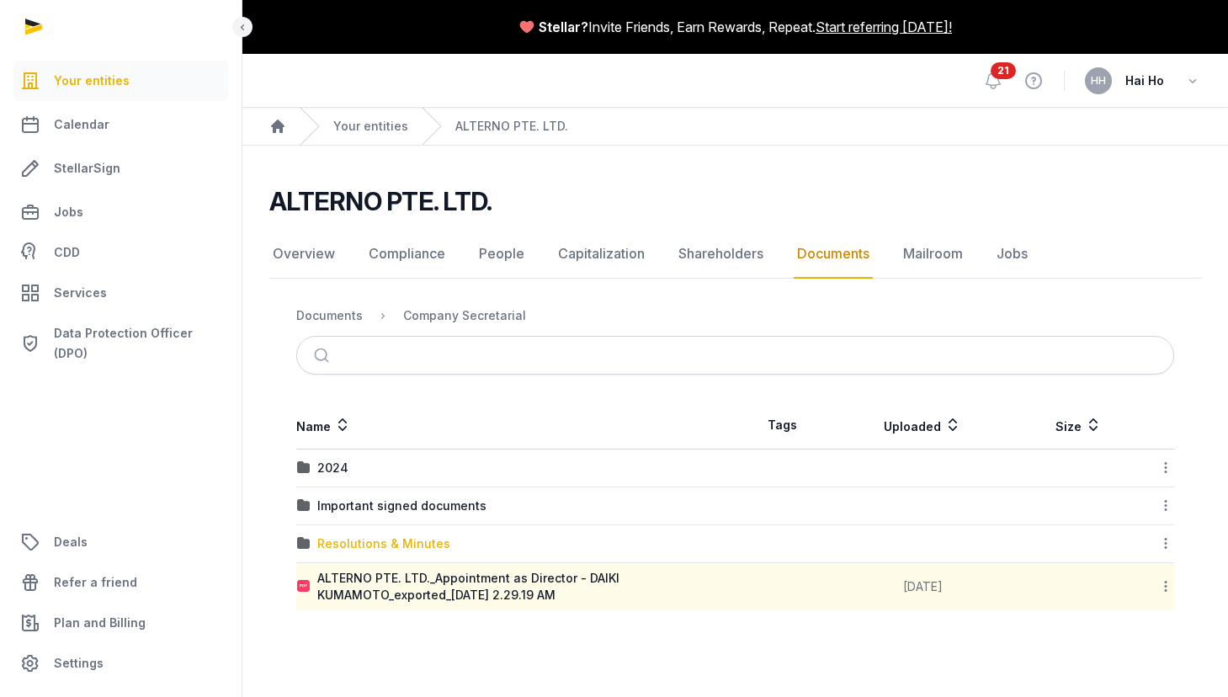
click at [360, 551] on div "Resolutions & Minutes" at bounding box center [383, 543] width 133 height 17
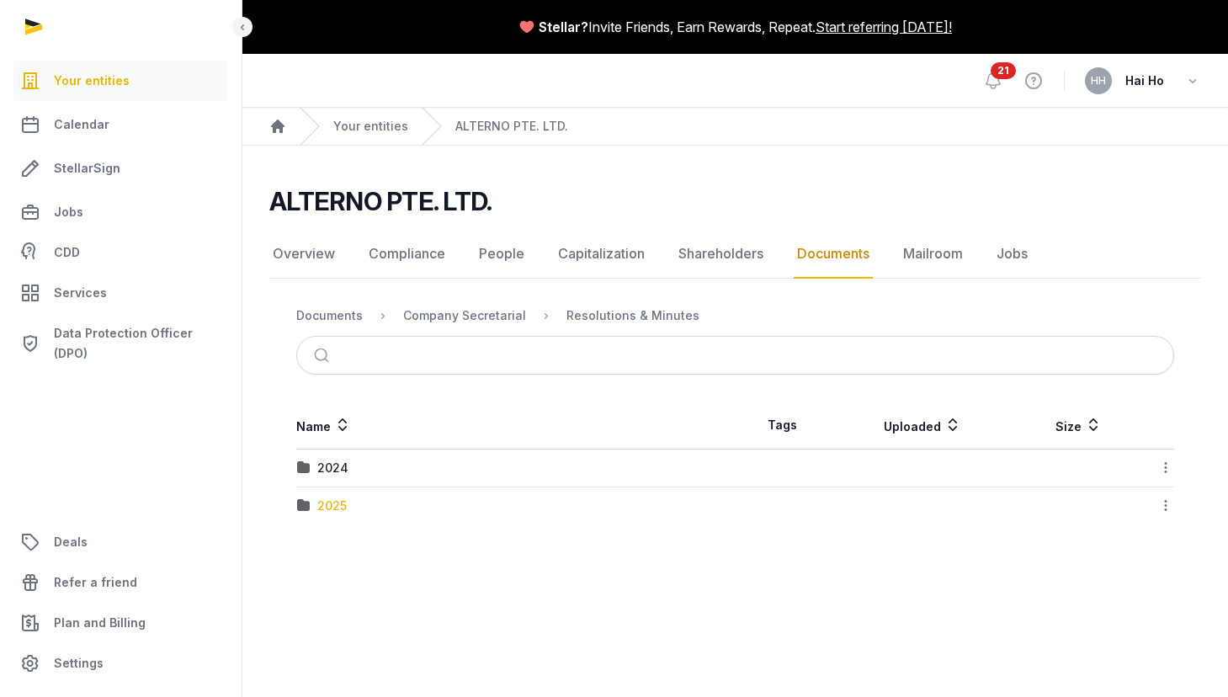
click at [333, 498] on div "2025" at bounding box center [331, 506] width 29 height 17
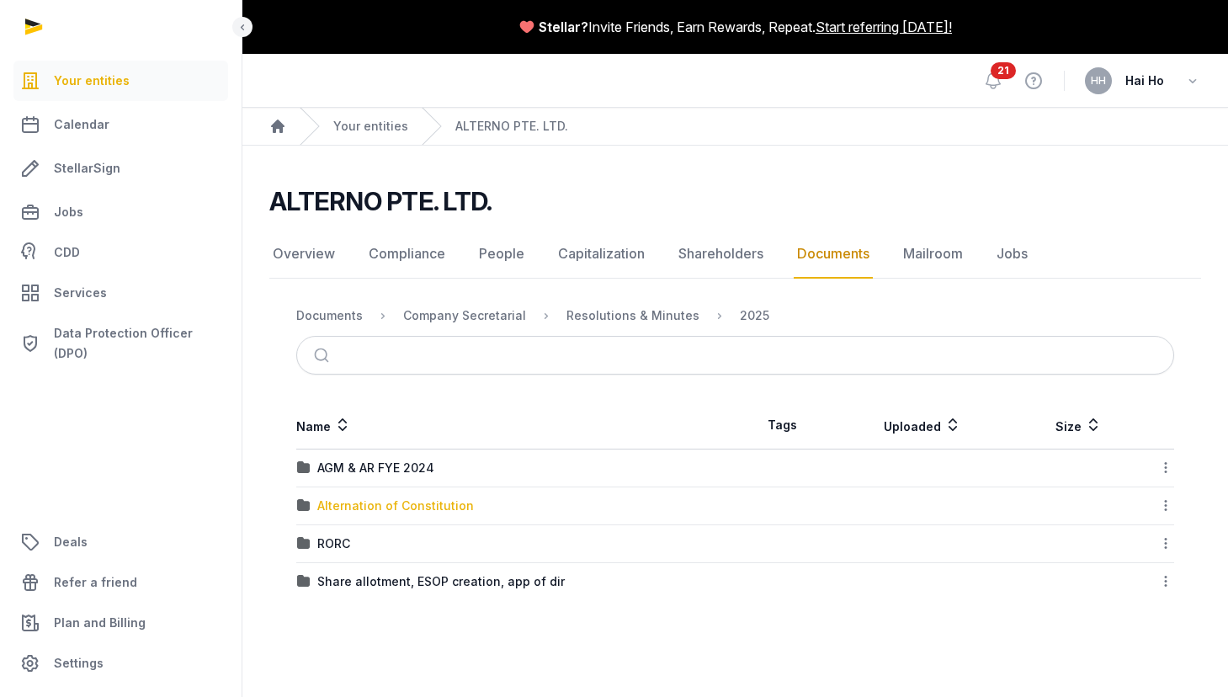
click at [370, 508] on div "Alternation of Constitution" at bounding box center [395, 506] width 157 height 17
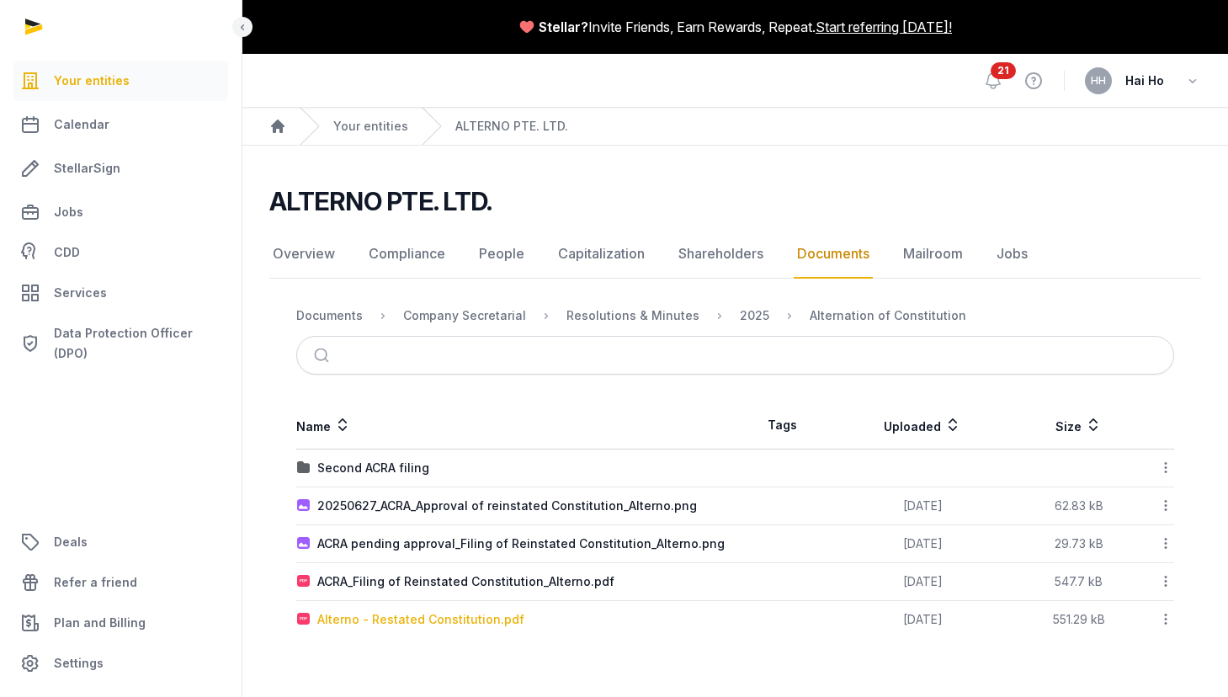
click at [444, 624] on div "Alterno - Restated Constitution.pdf" at bounding box center [420, 619] width 207 height 17
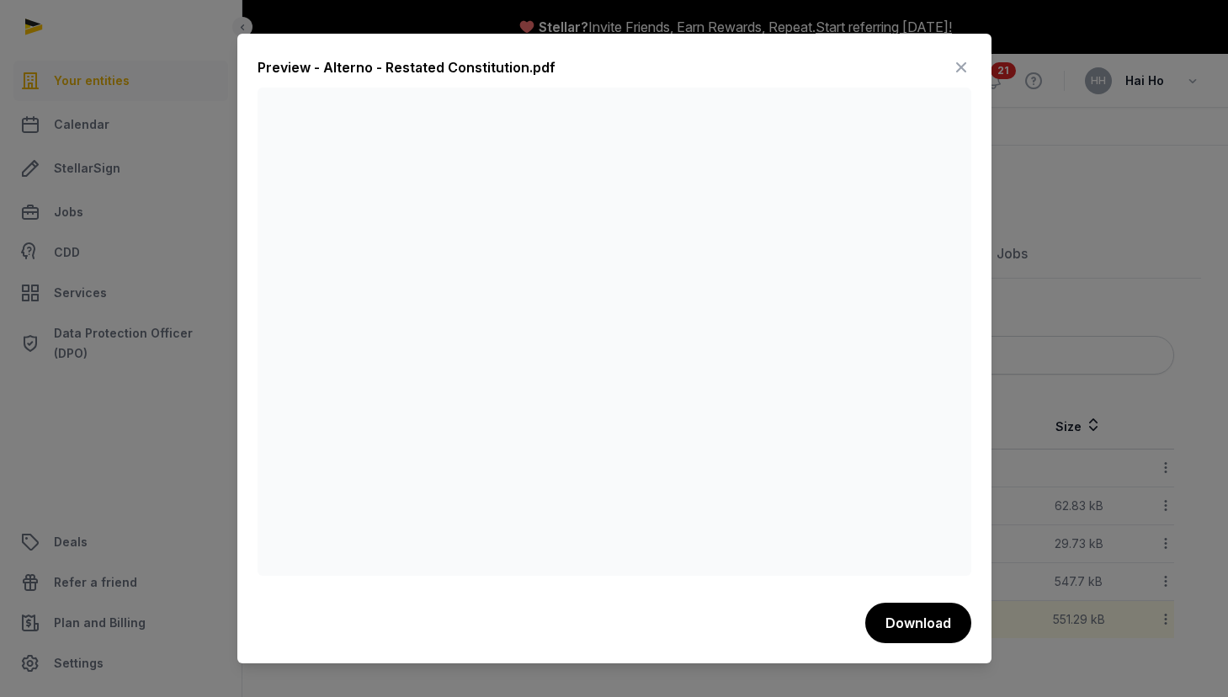
click at [963, 62] on icon at bounding box center [961, 67] width 20 height 27
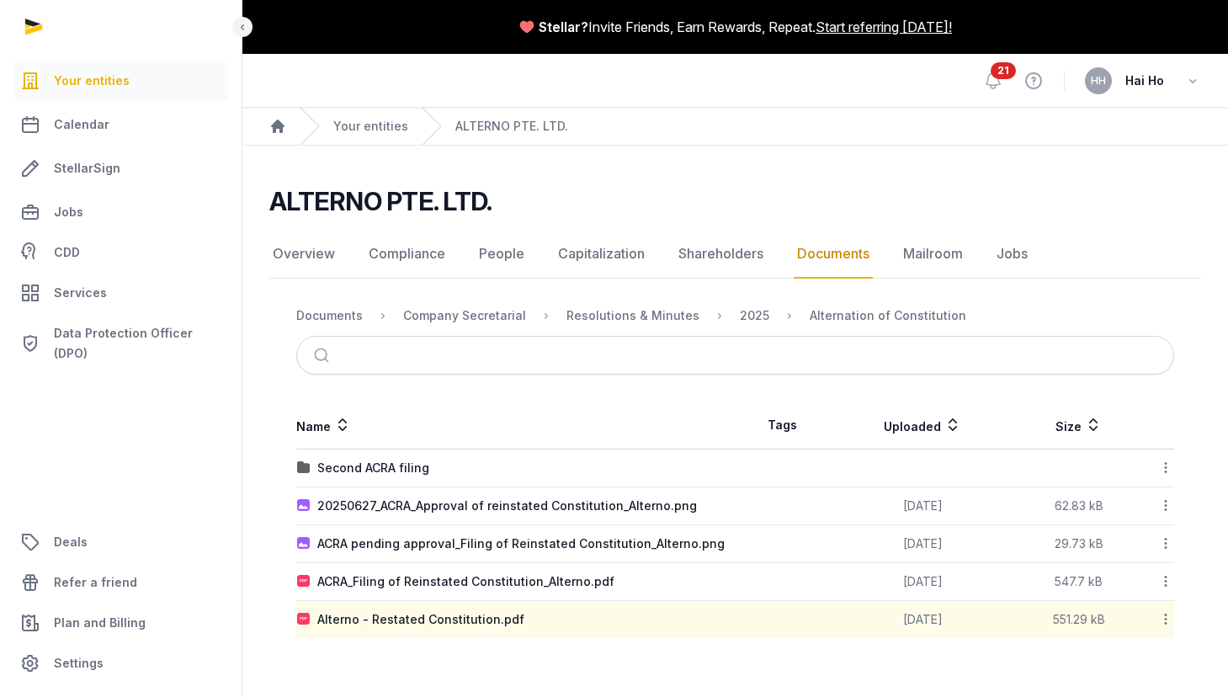
click at [354, 476] on td "Second ACRA filing" at bounding box center [515, 469] width 439 height 38
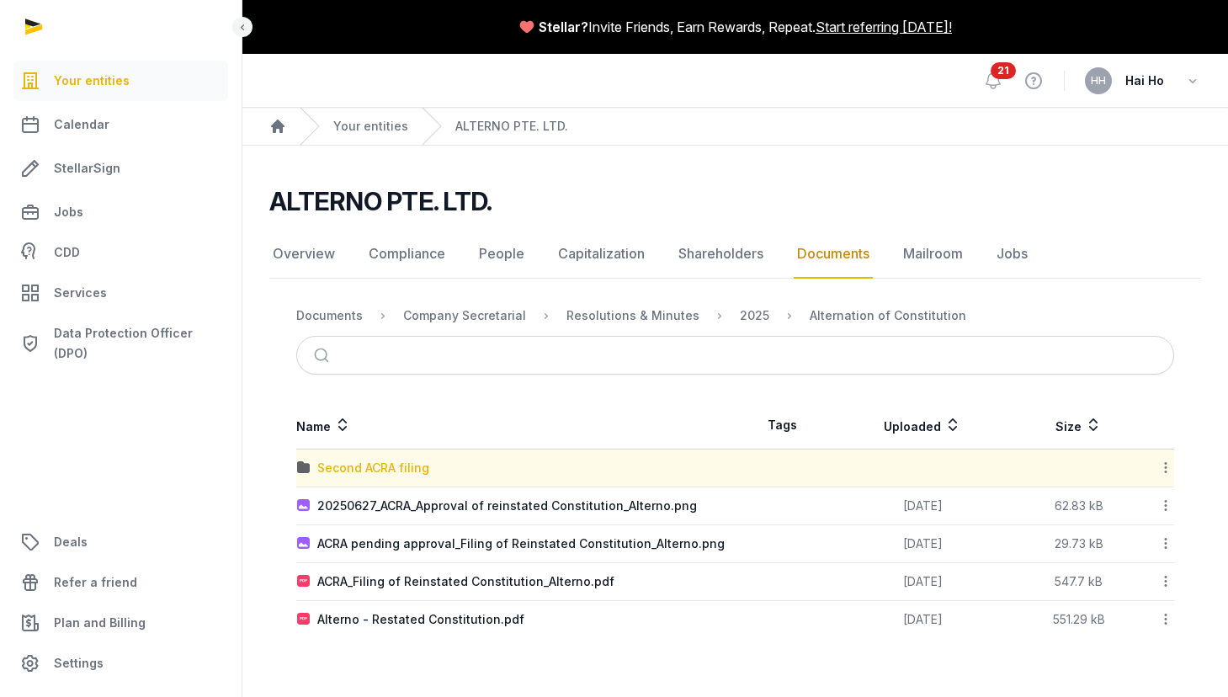
click at [357, 472] on div "Second ACRA filing" at bounding box center [373, 468] width 112 height 17
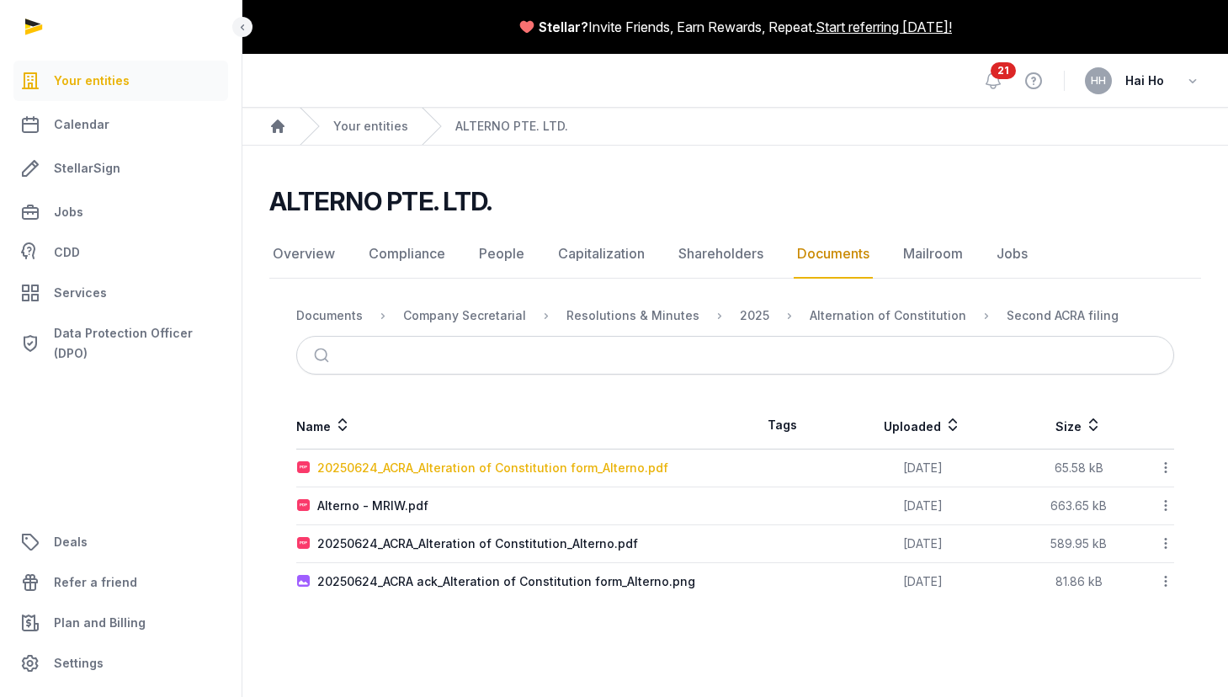
click at [517, 463] on div "20250624_ACRA_Alteration of Constitution form_Alterno.pdf" at bounding box center [492, 468] width 351 height 17
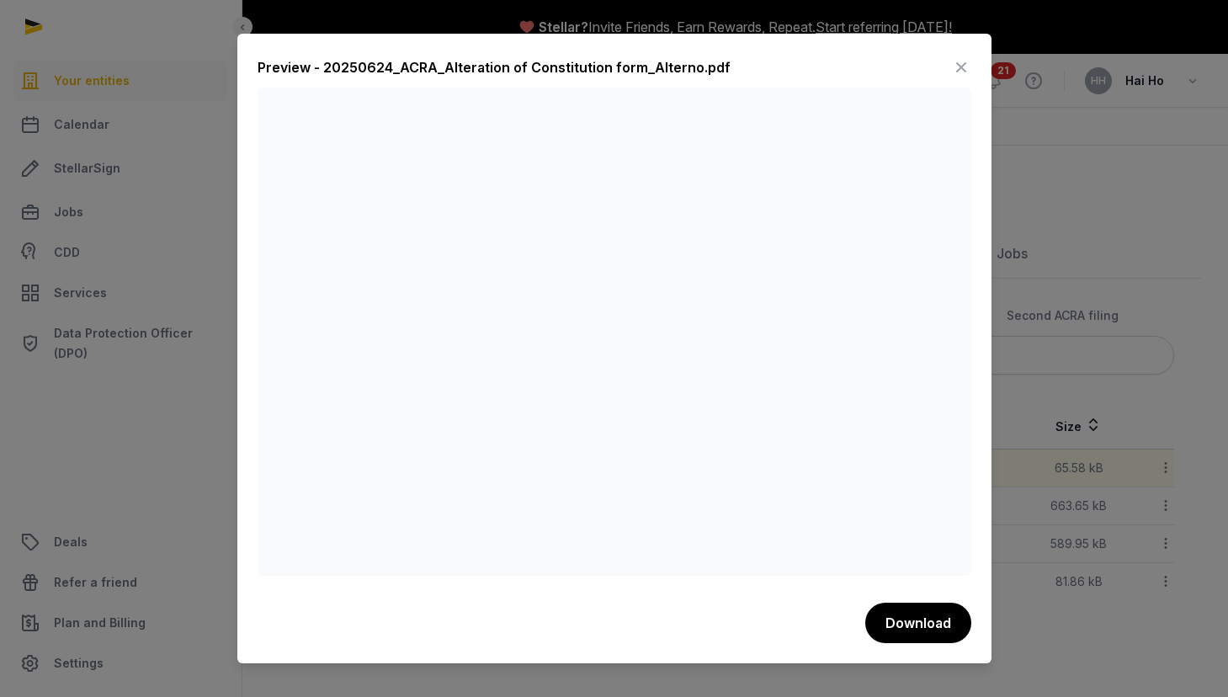
click at [965, 67] on icon at bounding box center [961, 67] width 20 height 27
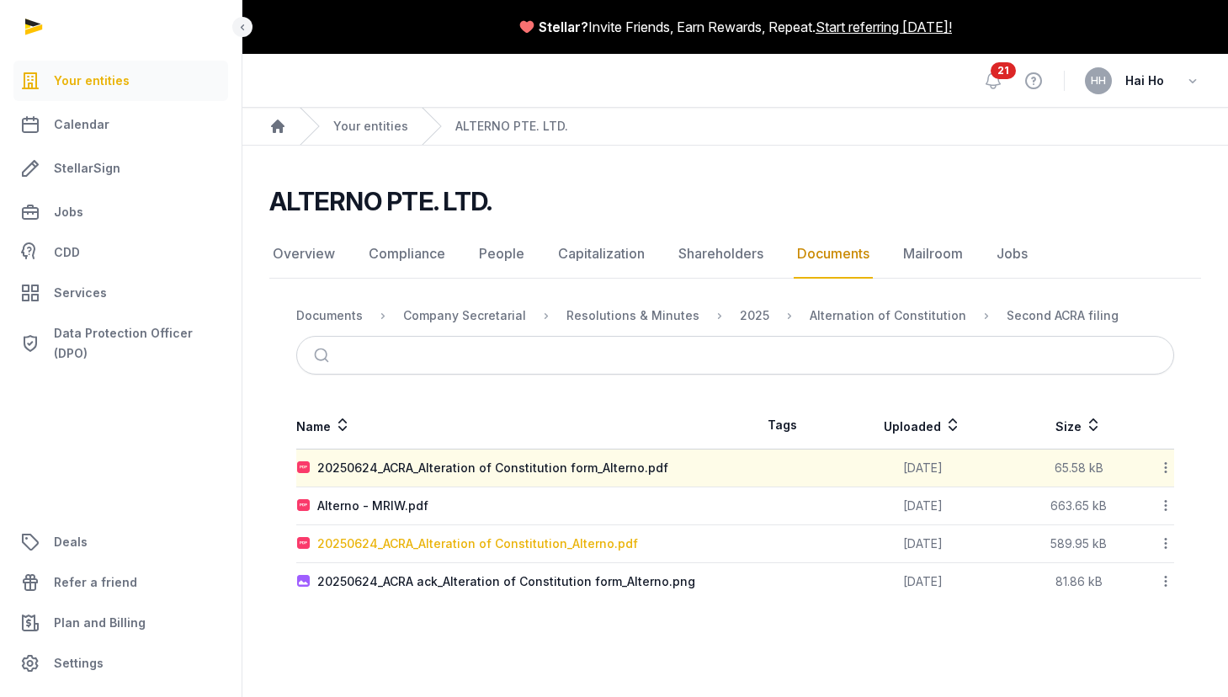
click at [476, 536] on div "20250624_ACRA_Alteration of Constitution_Alterno.pdf" at bounding box center [477, 543] width 321 height 17
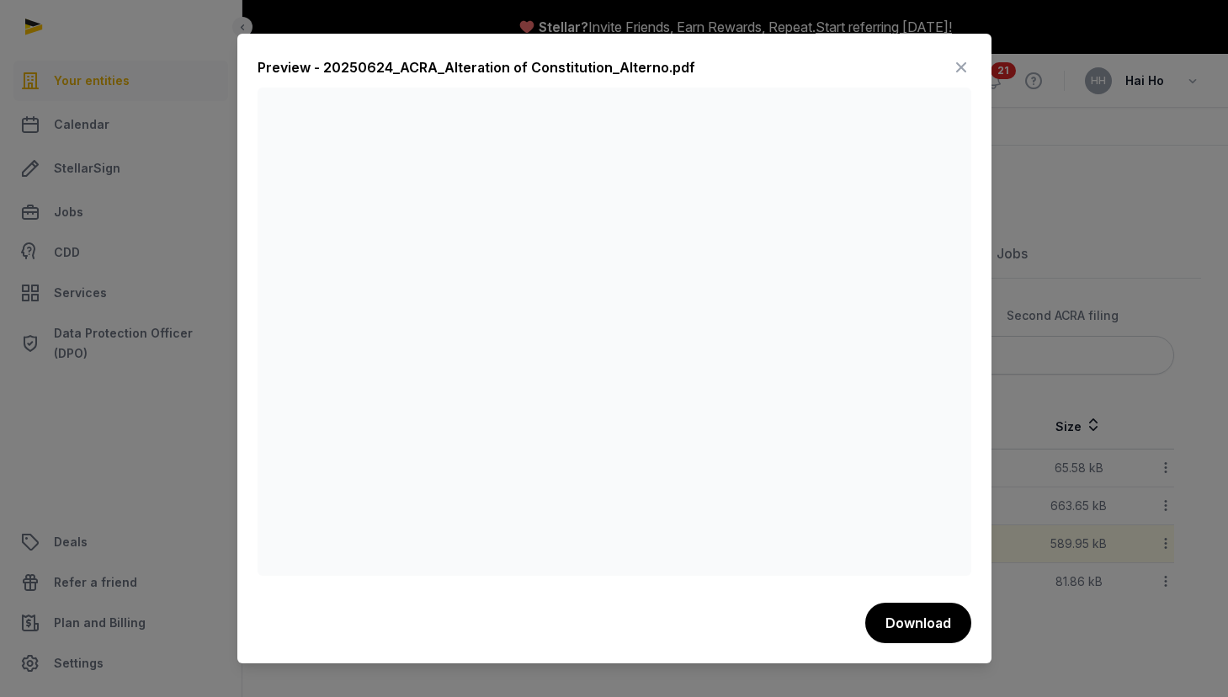
click at [957, 60] on icon at bounding box center [961, 67] width 20 height 27
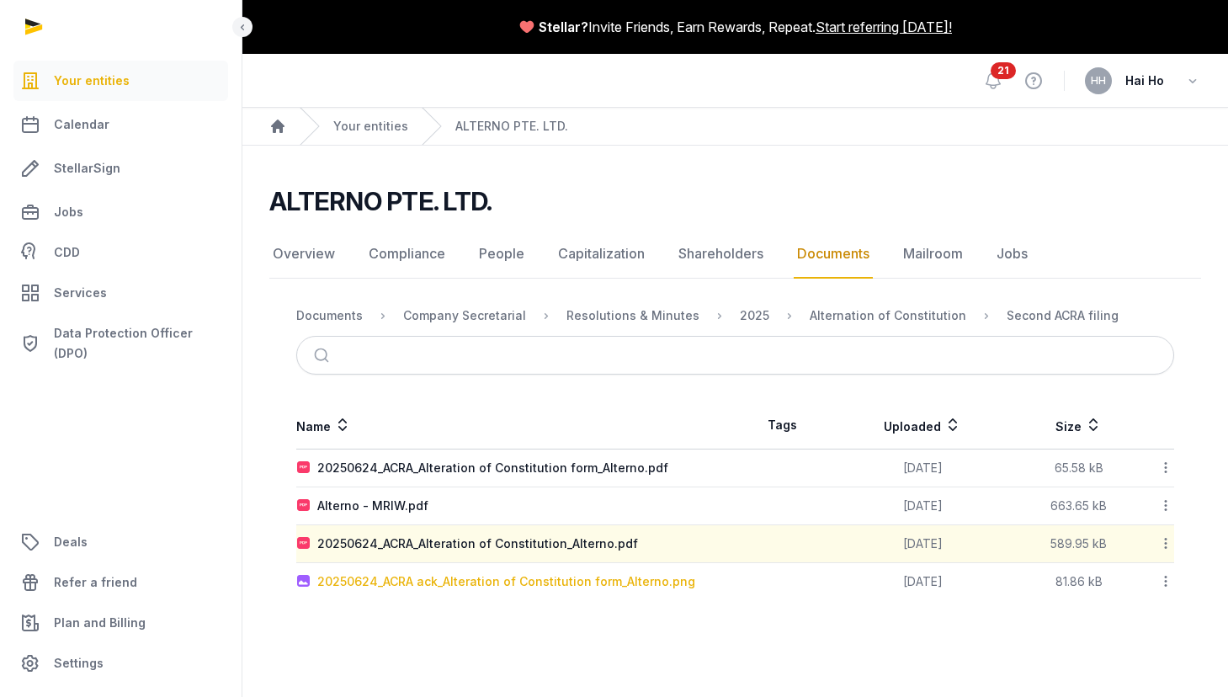
click at [503, 587] on div "20250624_ACRA ack_Alteration of Constitution form_Alterno.png" at bounding box center [506, 581] width 378 height 17
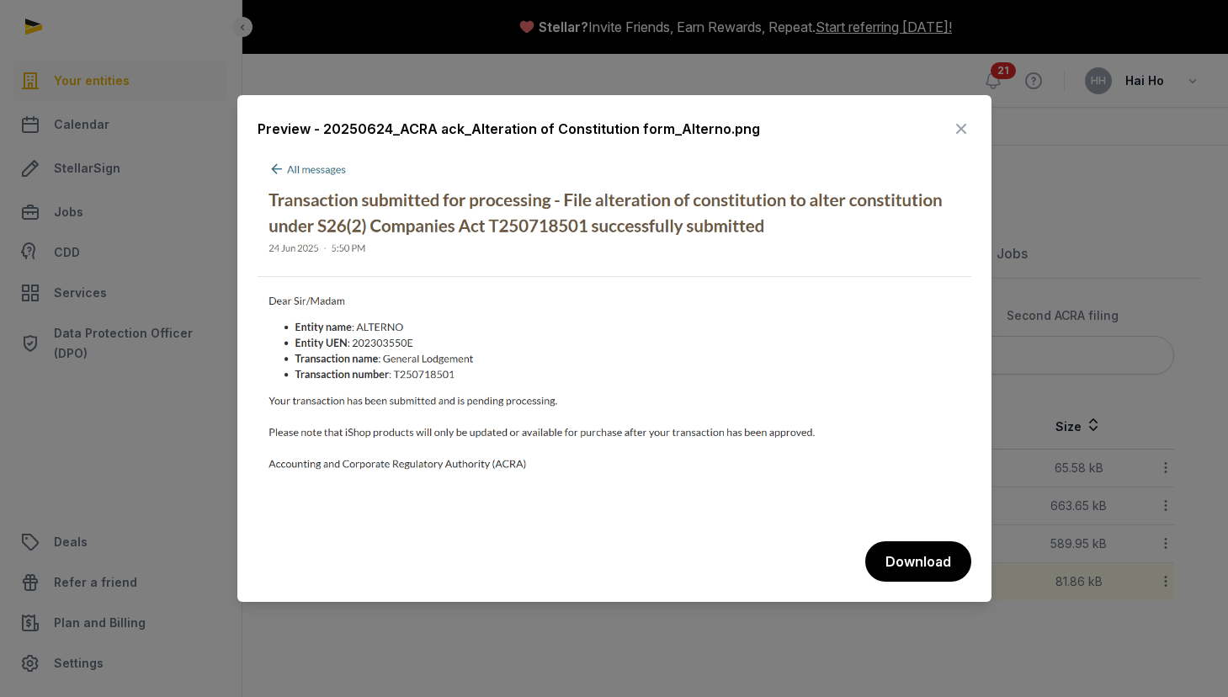
click at [958, 125] on icon at bounding box center [961, 128] width 20 height 27
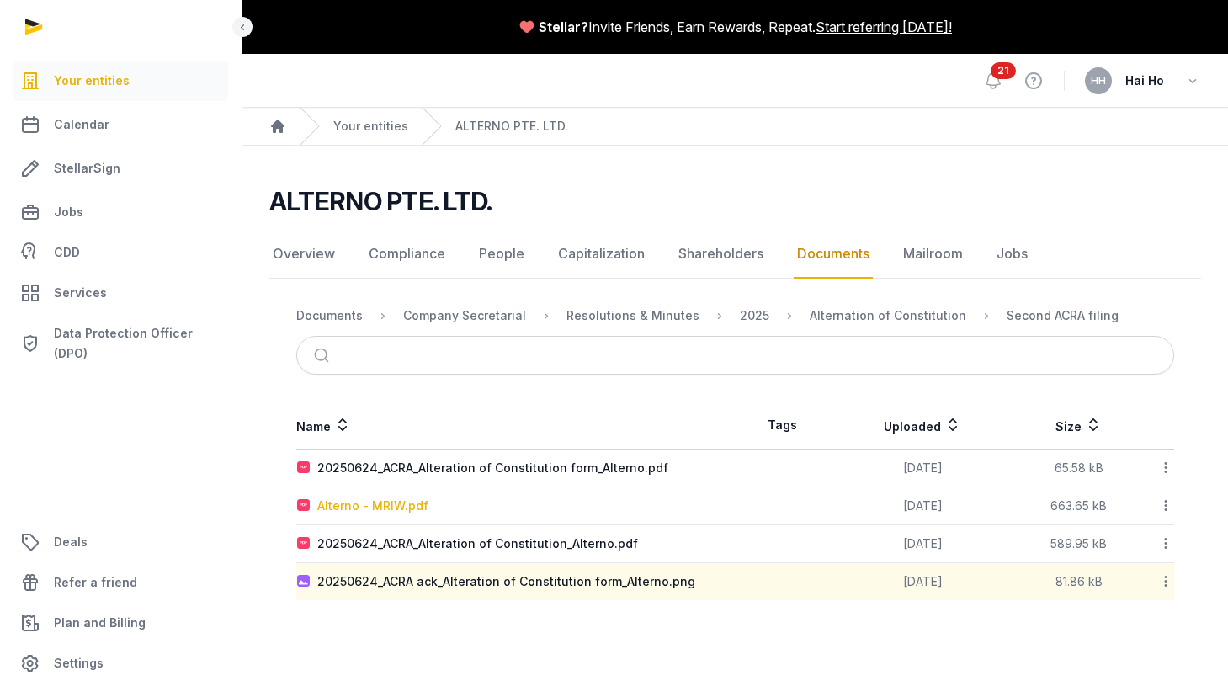
click at [377, 511] on div "Alterno - MRIW.pdf" at bounding box center [372, 506] width 111 height 17
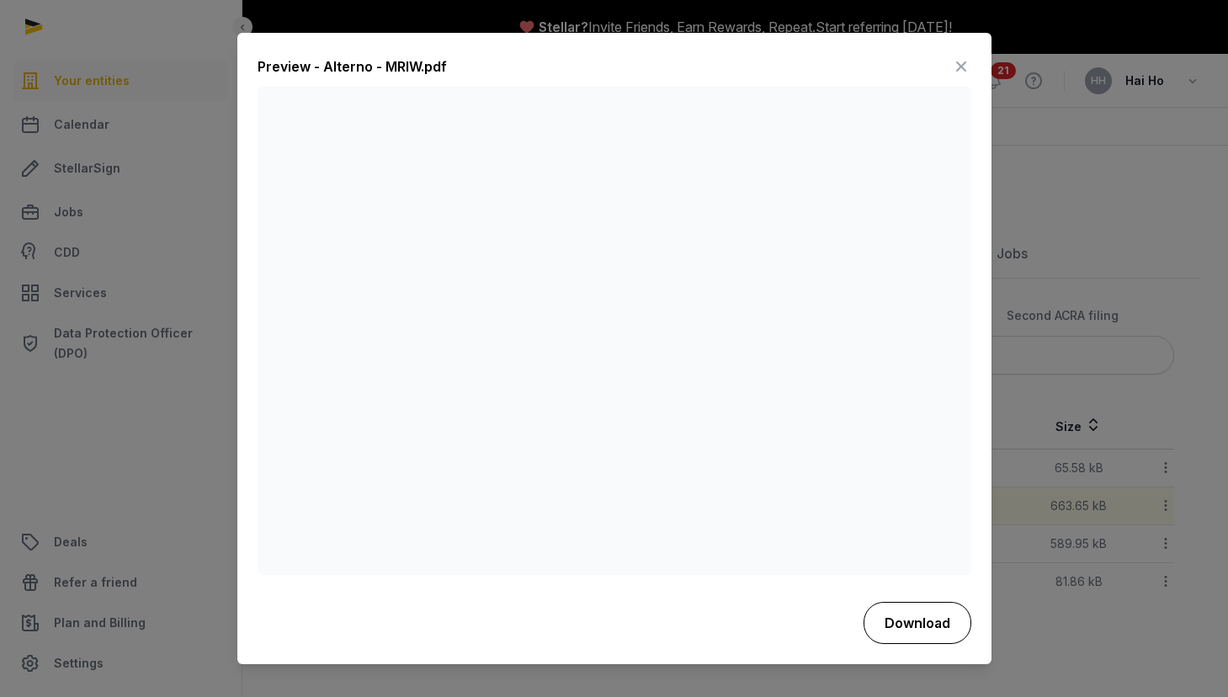
click at [905, 620] on button "Download" at bounding box center [918, 623] width 108 height 42
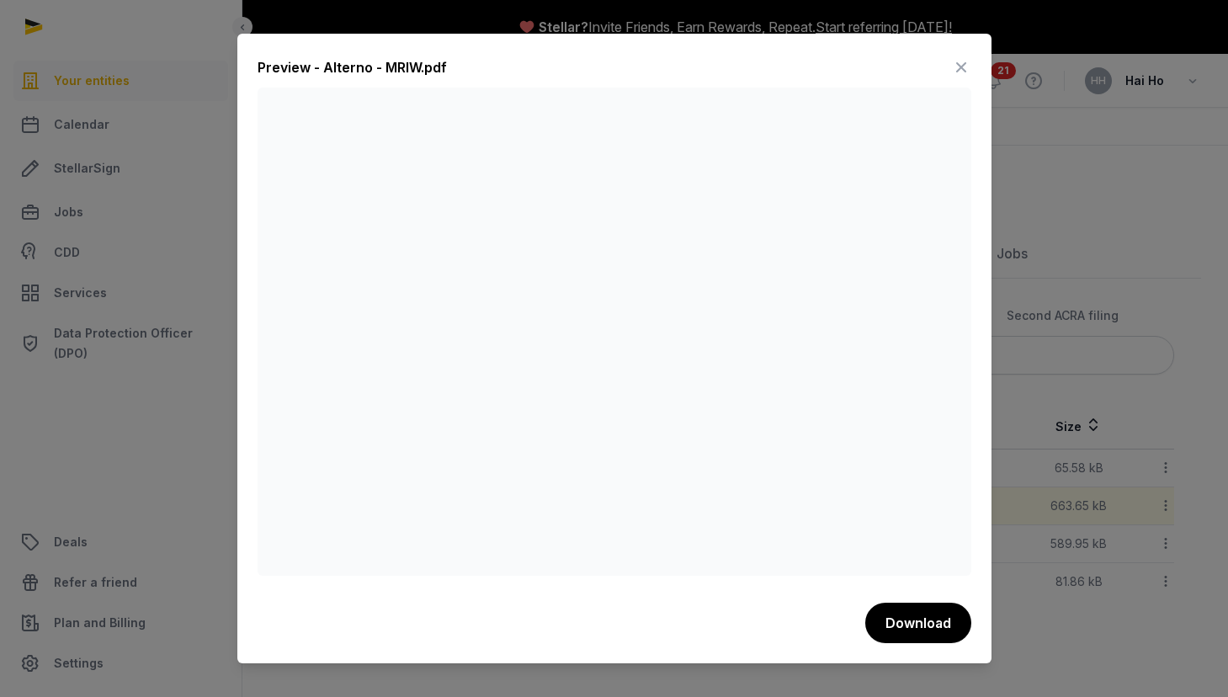
click at [956, 67] on icon at bounding box center [961, 67] width 20 height 27
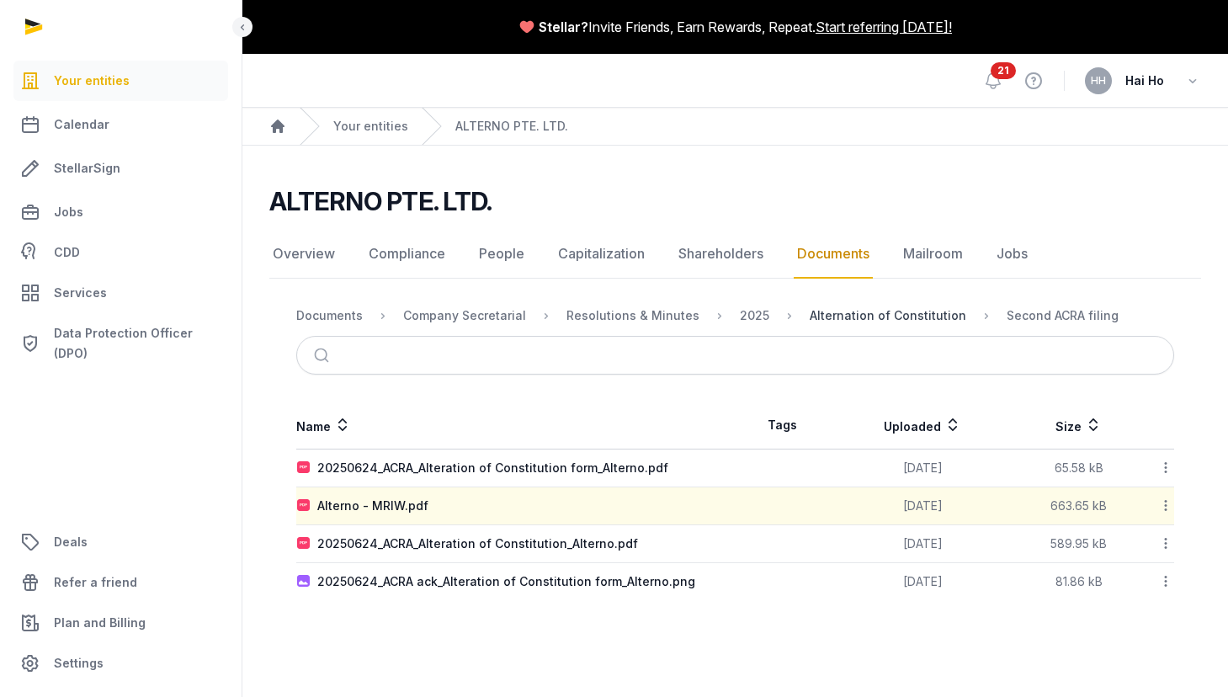
click at [881, 319] on div "Alternation of Constitution" at bounding box center [888, 315] width 157 height 17
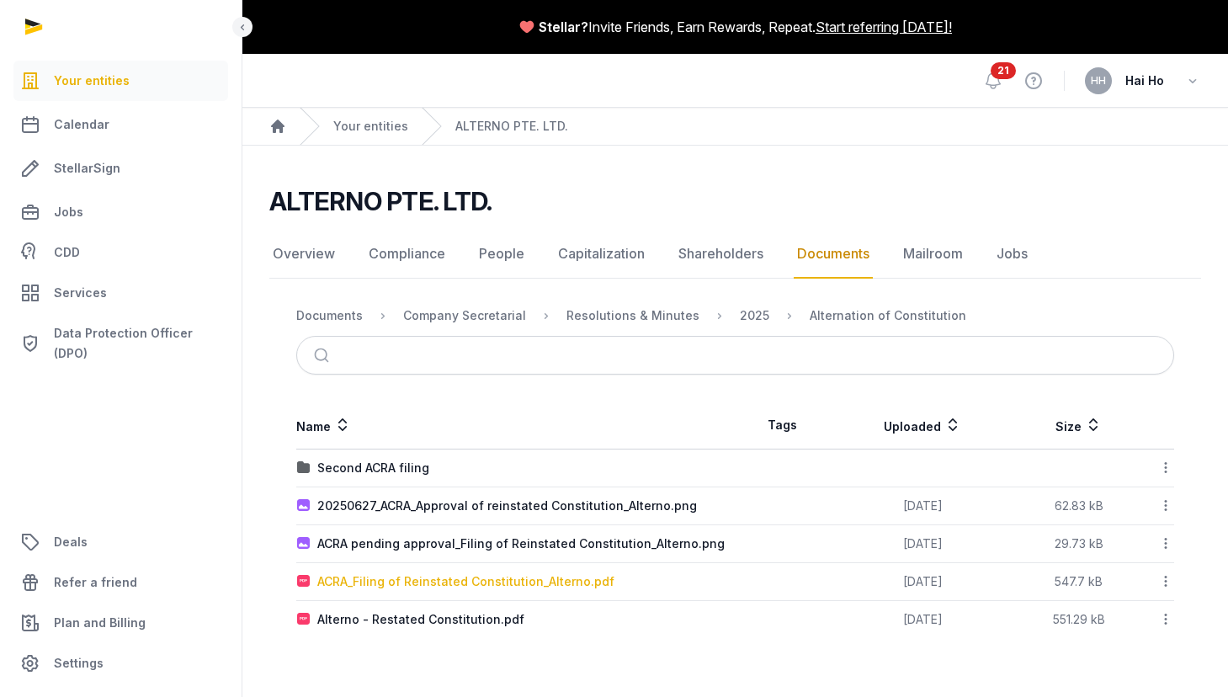
click at [471, 584] on div "ACRA_Filing of Reinstated Constitution_Alterno.pdf" at bounding box center [465, 581] width 297 height 17
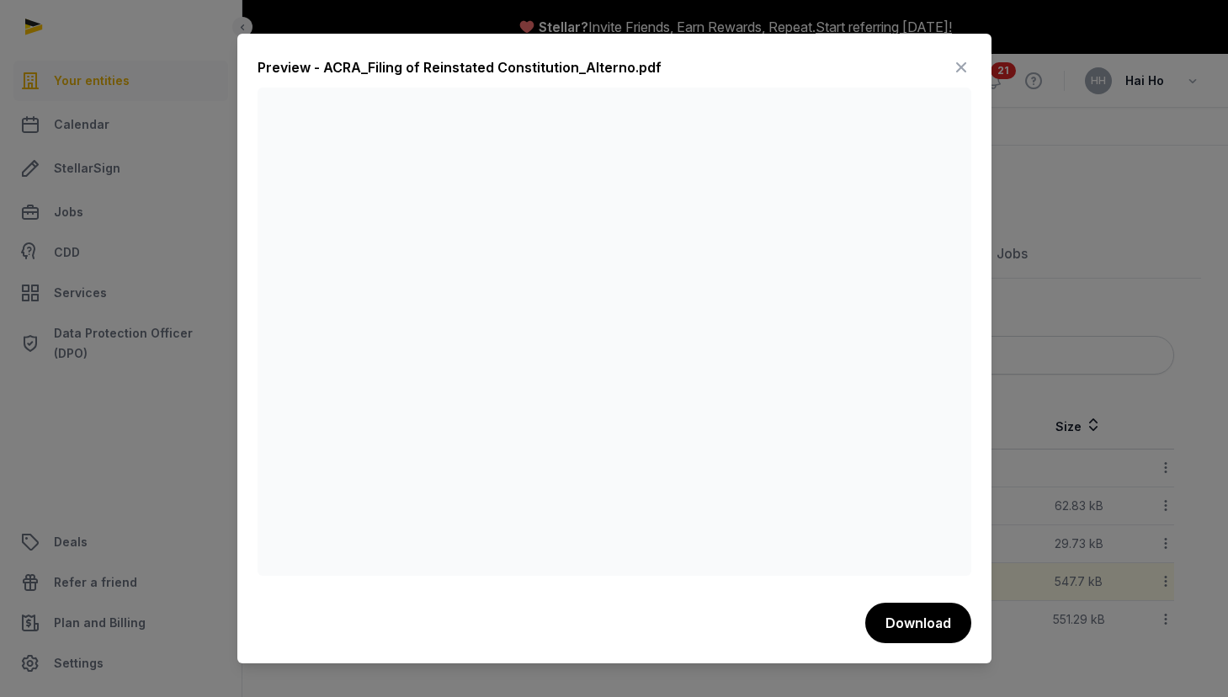
click at [964, 61] on icon at bounding box center [961, 67] width 20 height 27
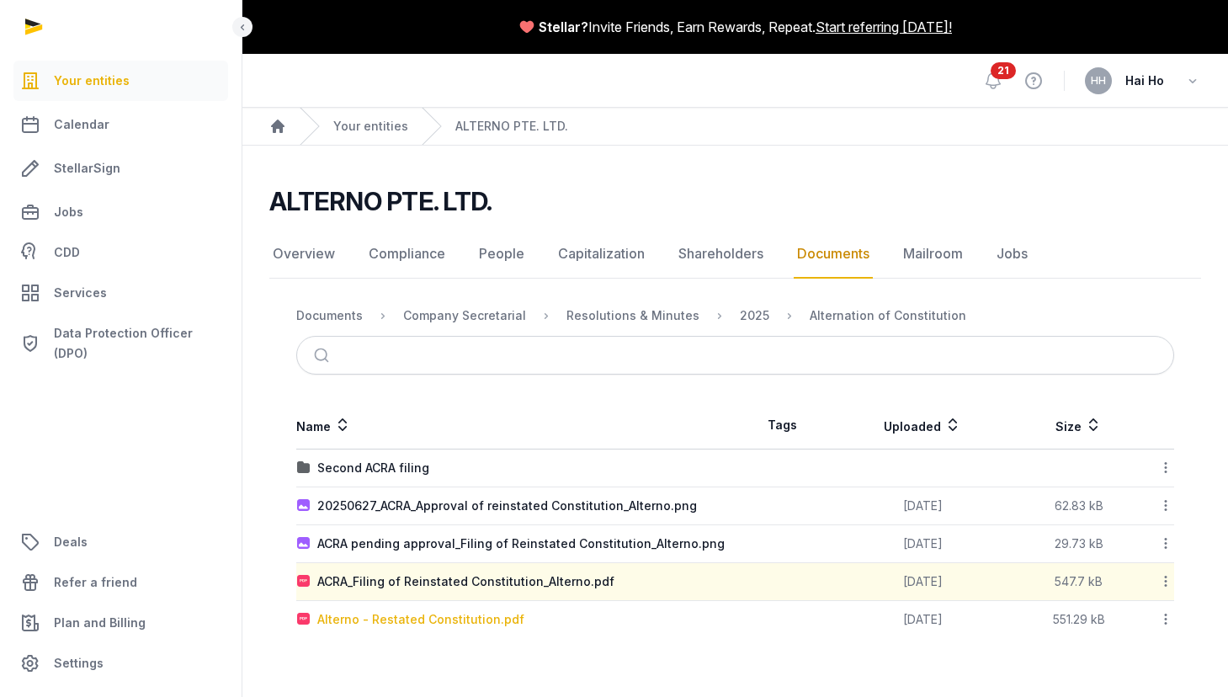
click at [441, 615] on div "Alterno - Restated Constitution.pdf" at bounding box center [420, 619] width 207 height 17
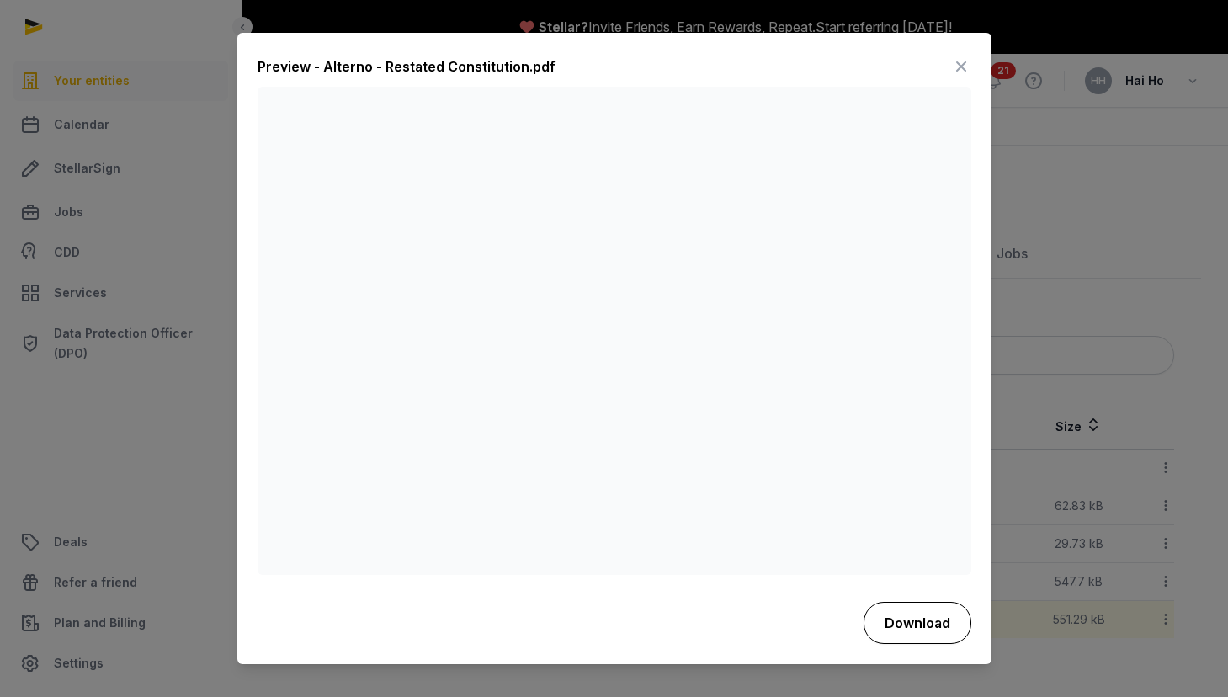
click at [903, 625] on button "Download" at bounding box center [918, 623] width 108 height 42
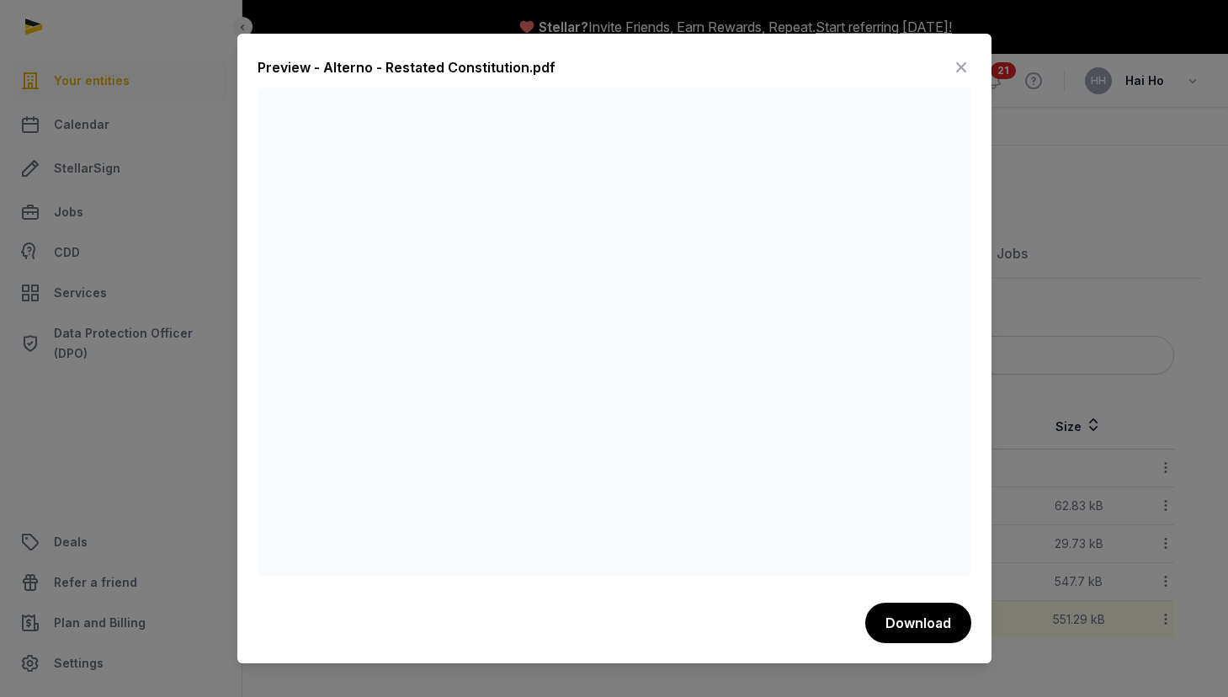
click at [1111, 242] on div at bounding box center [614, 348] width 1228 height 697
